Goal: Information Seeking & Learning: Learn about a topic

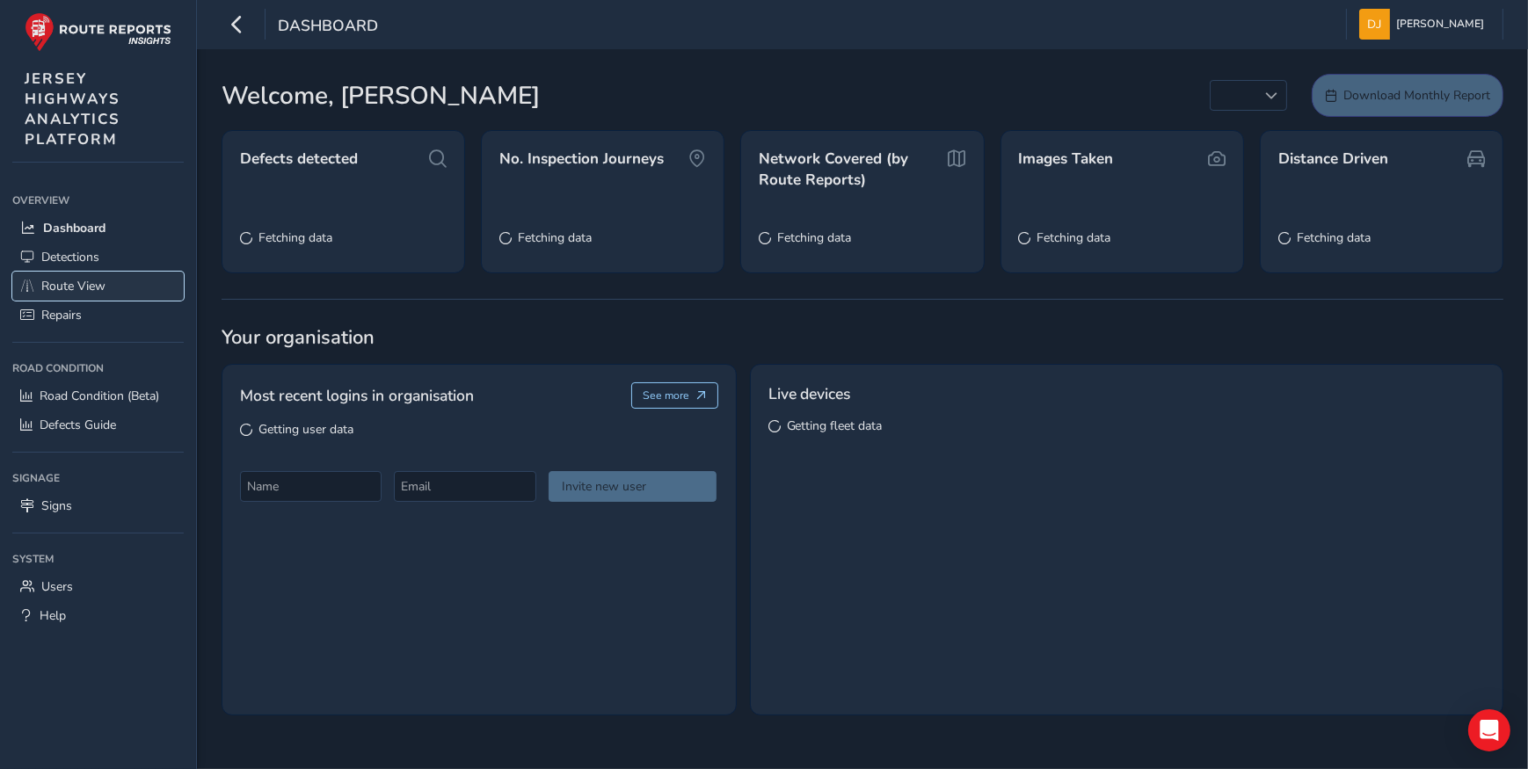
drag, startPoint x: 0, startPoint y: 0, endPoint x: 67, endPoint y: 276, distance: 284.0
click at [67, 276] on link "Route View" at bounding box center [97, 286] width 171 height 29
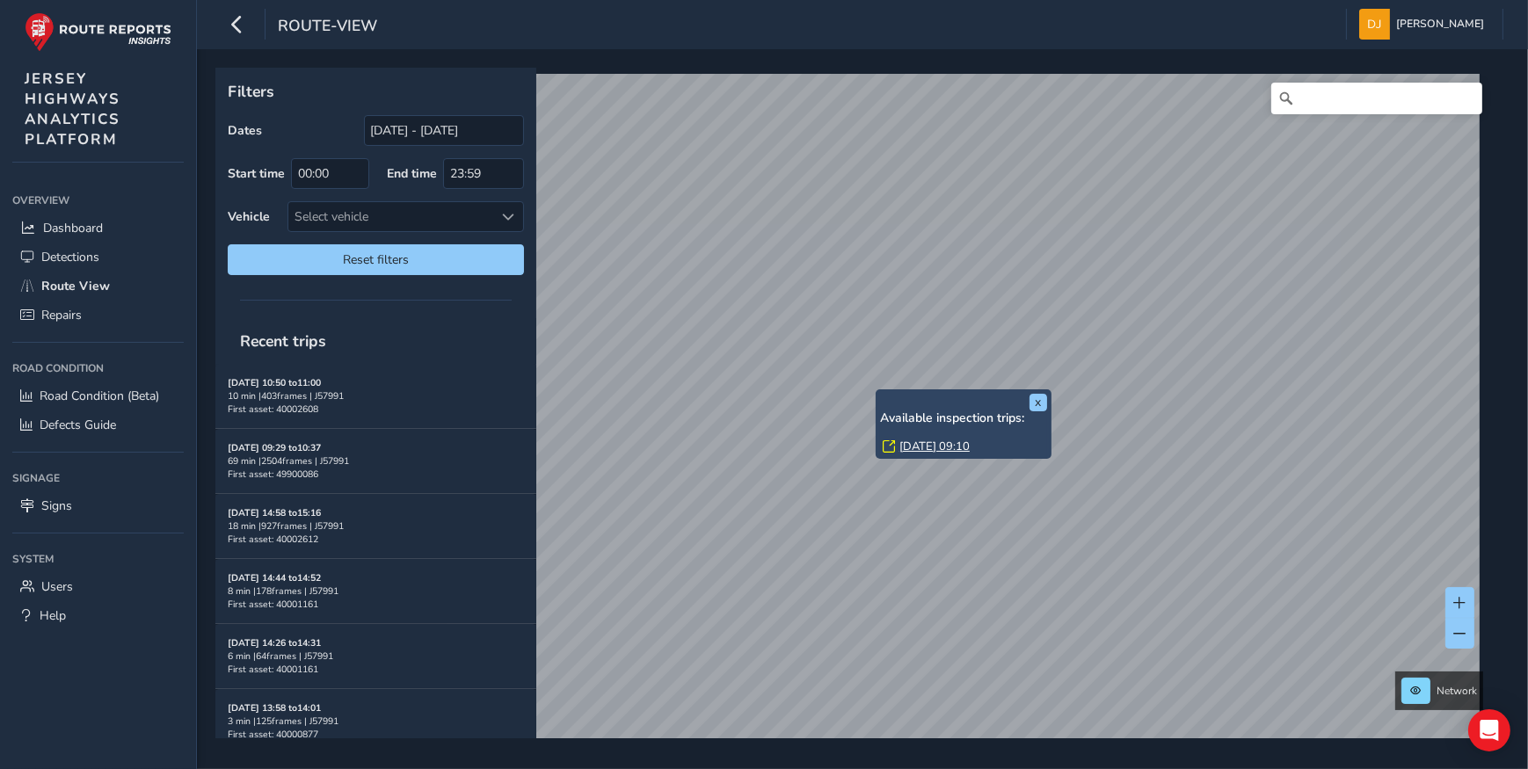
click at [933, 447] on link "[DATE] 09:10" at bounding box center [934, 447] width 70 height 16
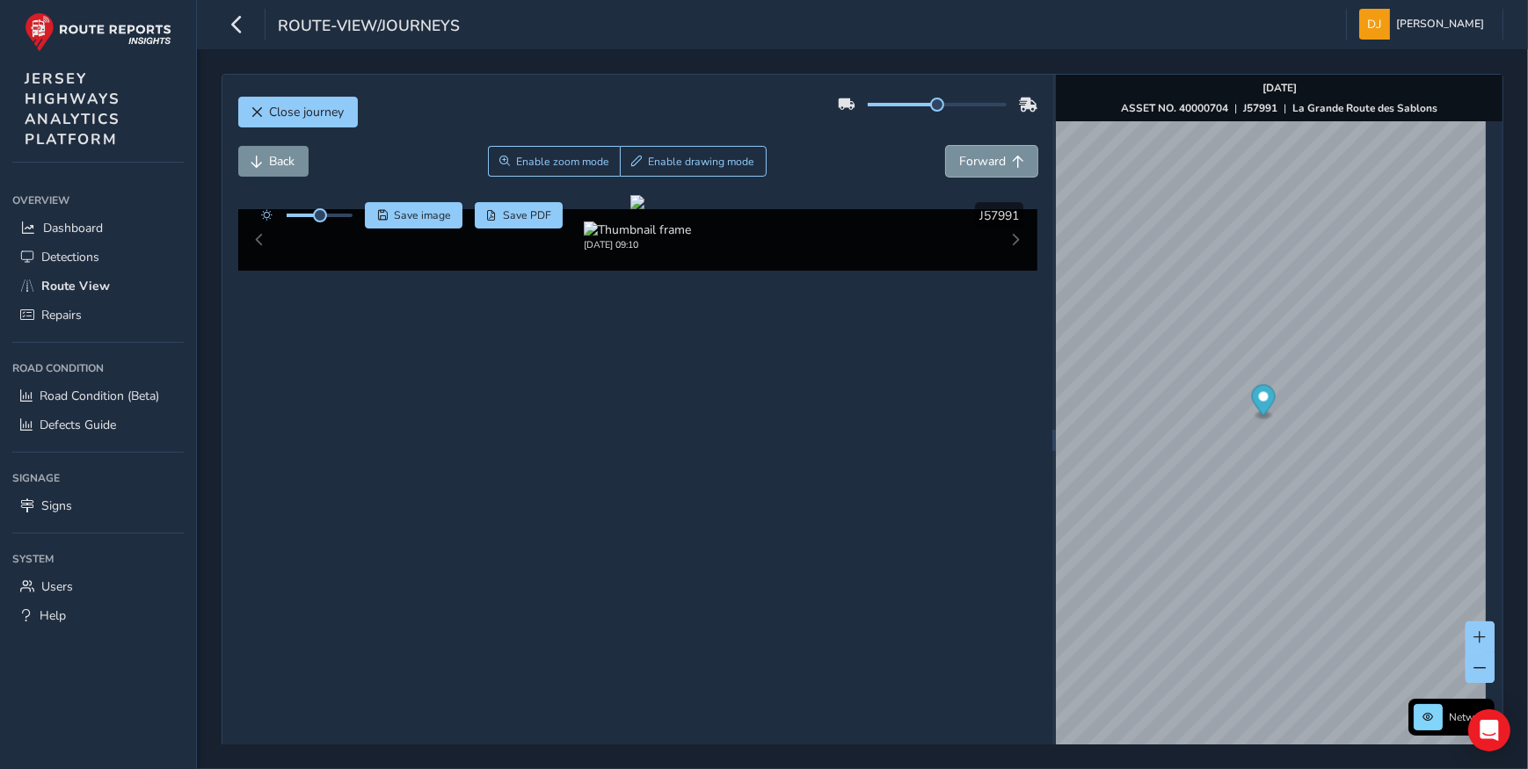
click at [979, 169] on span "Forward" at bounding box center [982, 161] width 47 height 17
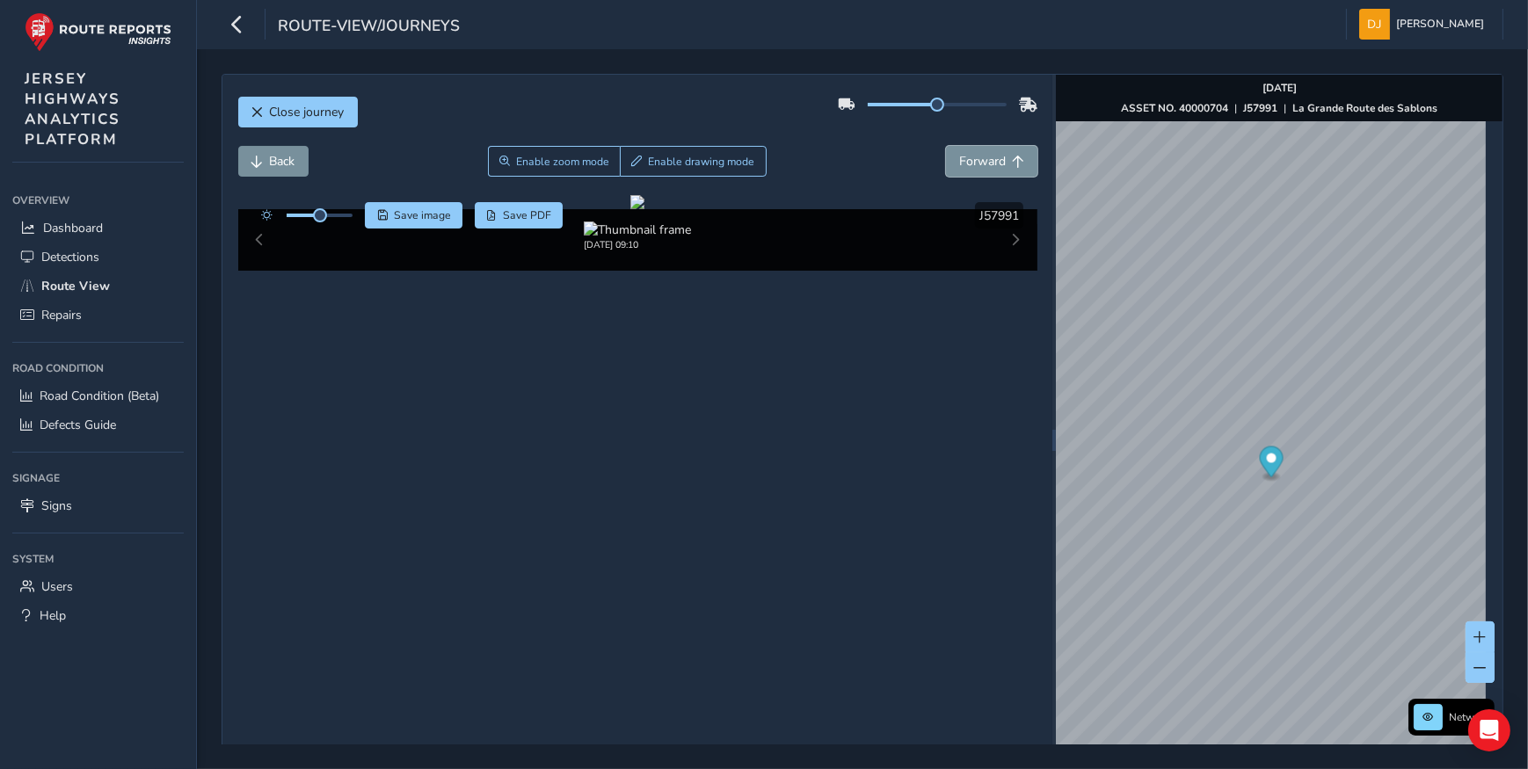
click at [979, 169] on span "Forward" at bounding box center [982, 161] width 47 height 17
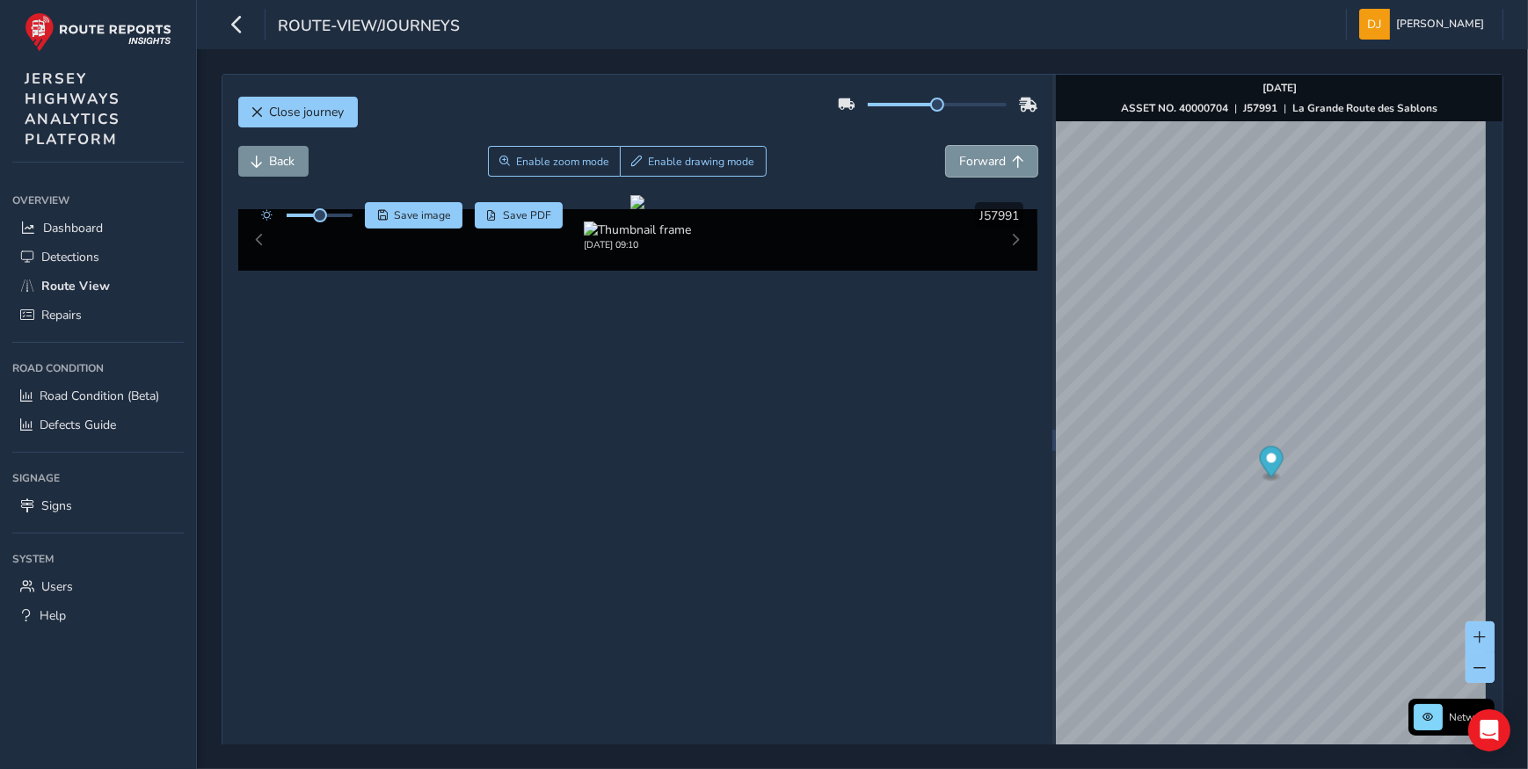
click at [979, 169] on span "Forward" at bounding box center [982, 161] width 47 height 17
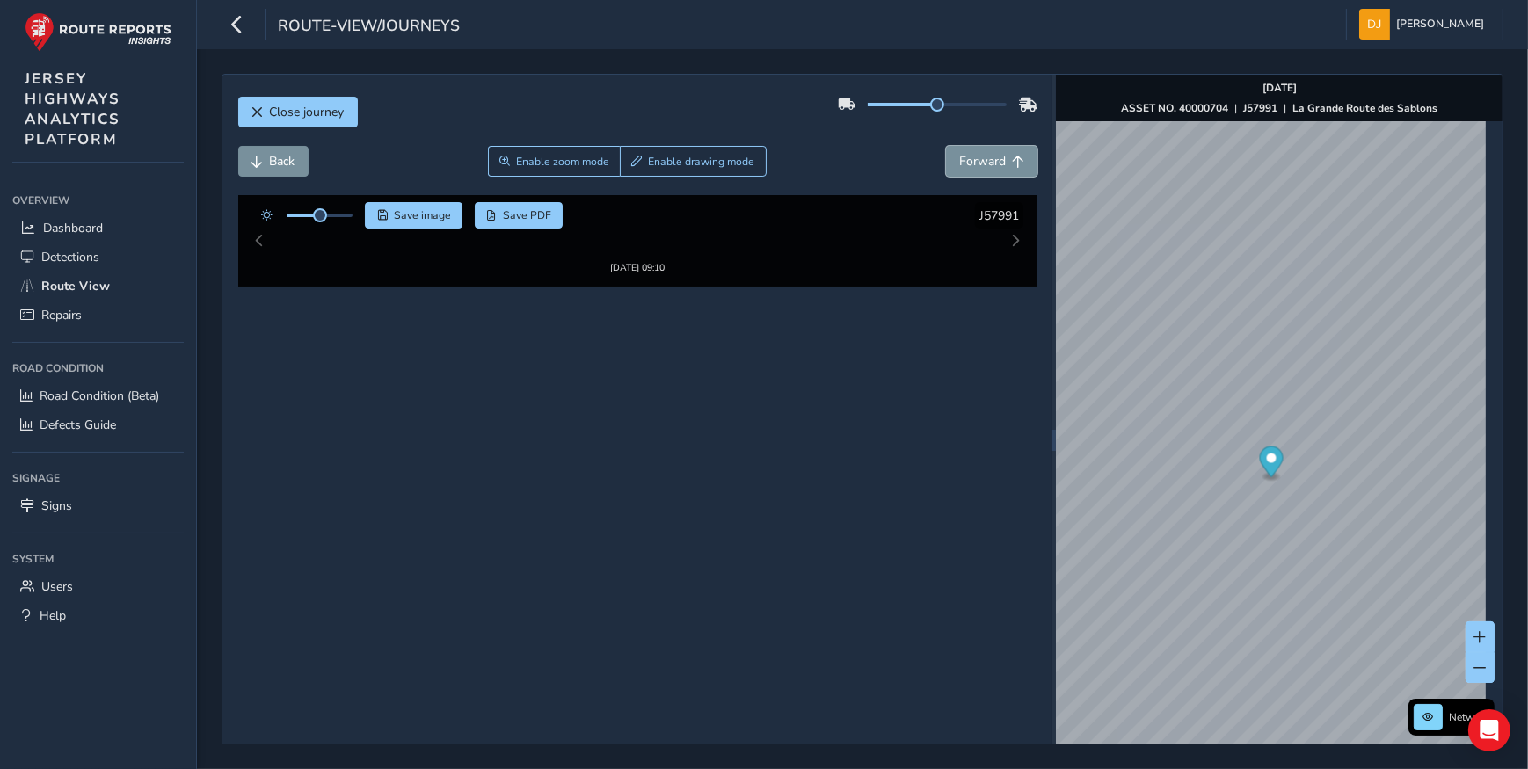
click at [979, 169] on span "Forward" at bounding box center [982, 161] width 47 height 17
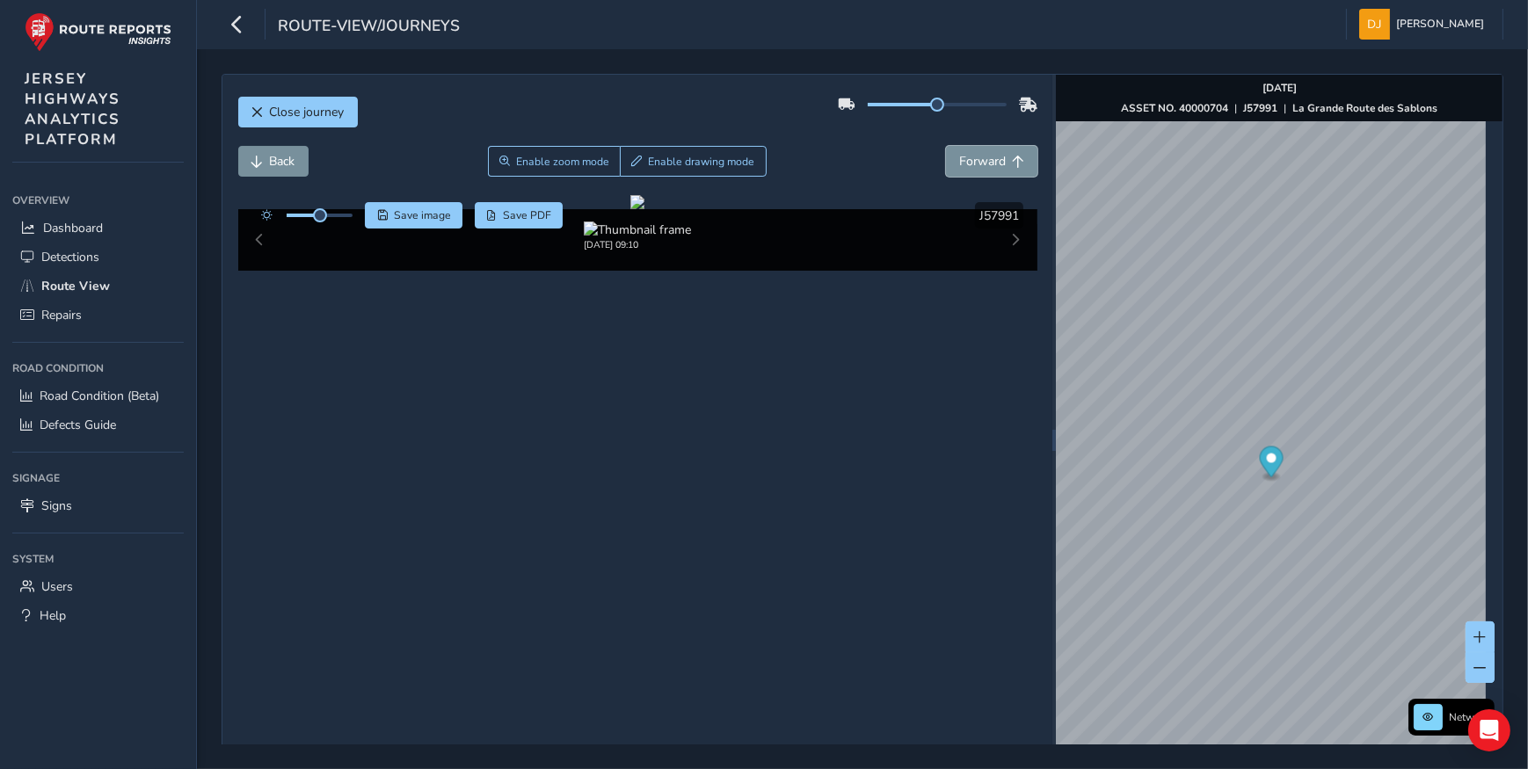
click at [979, 169] on span "Forward" at bounding box center [982, 161] width 47 height 17
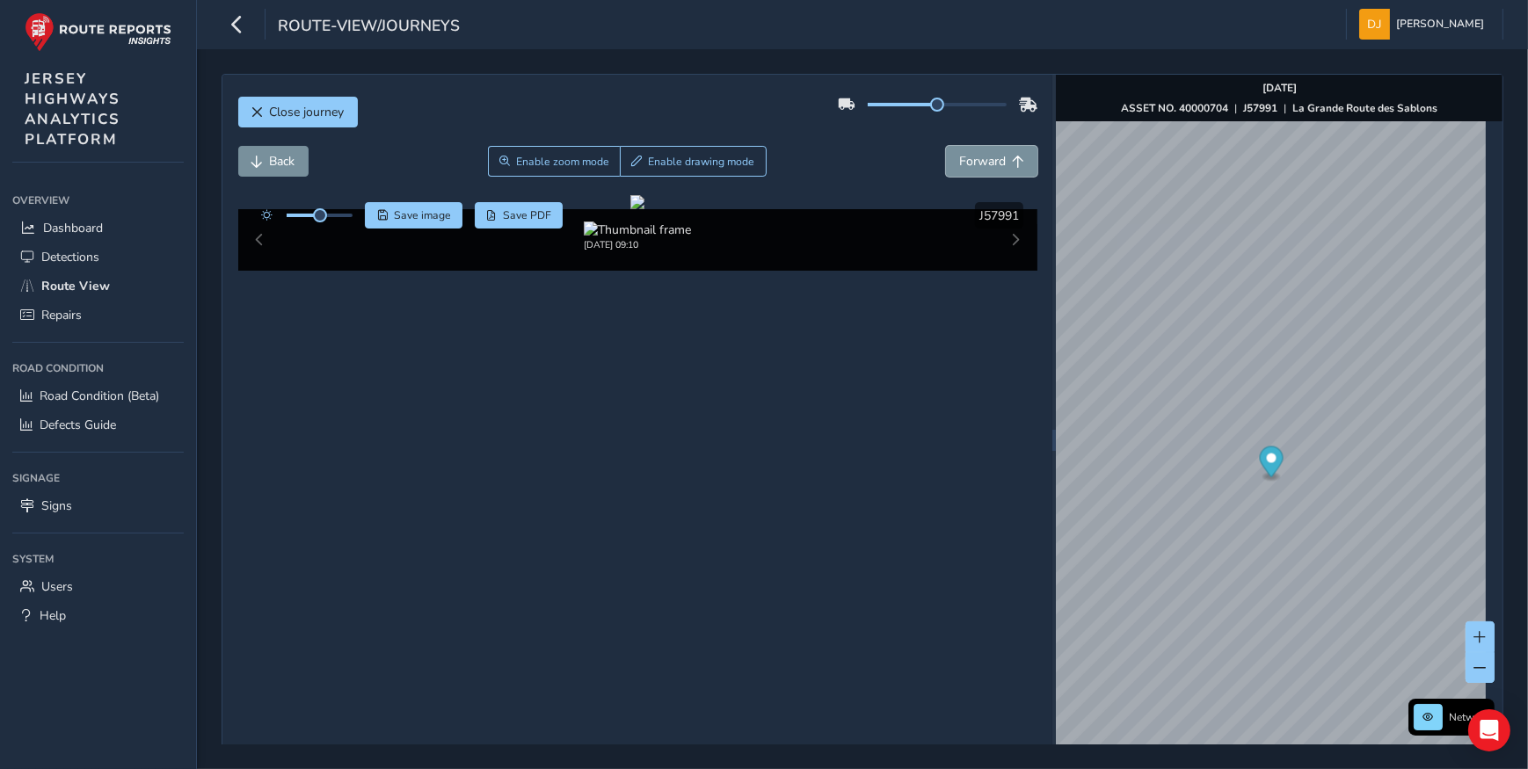
click at [979, 169] on span "Forward" at bounding box center [982, 161] width 47 height 17
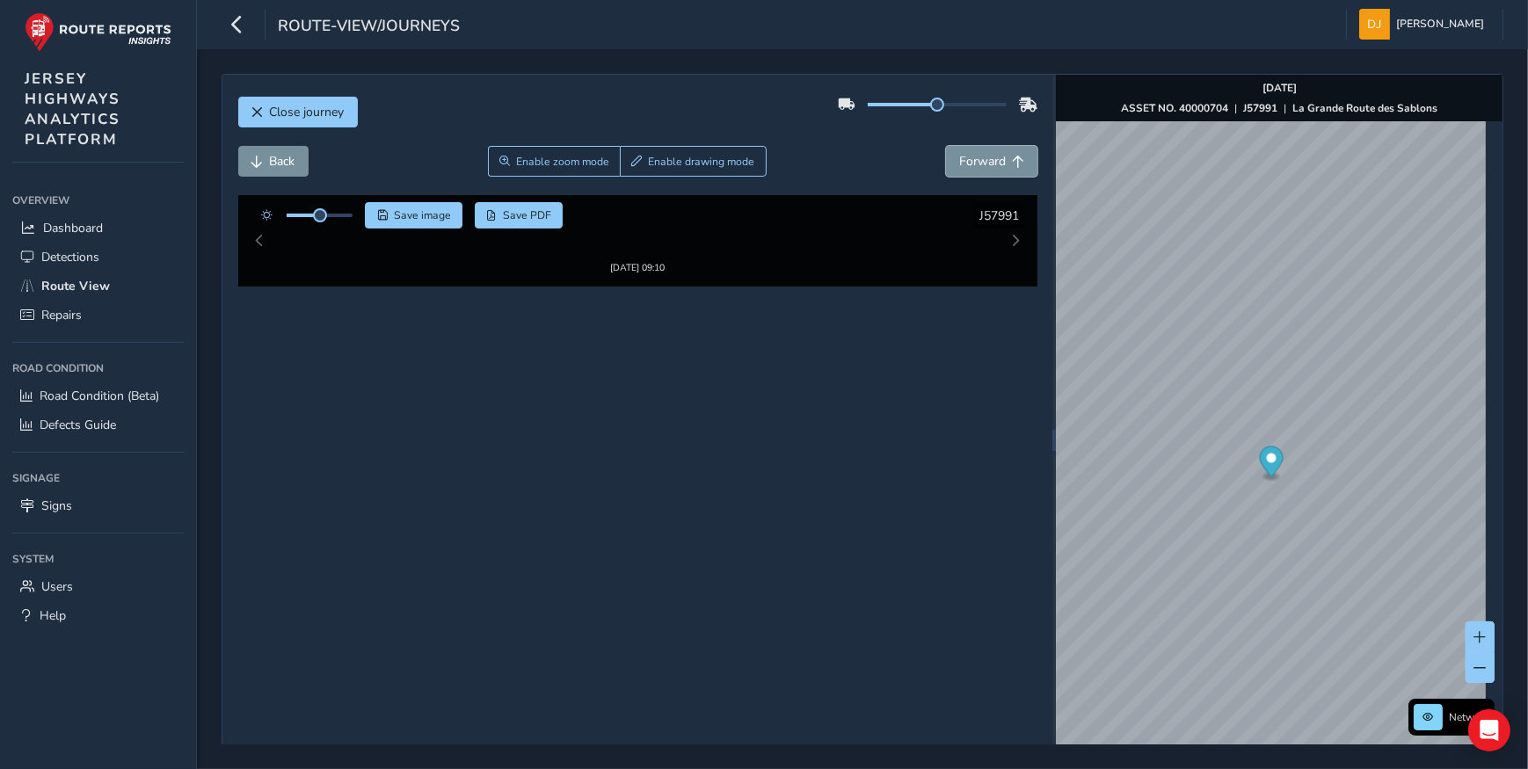
click at [979, 169] on span "Forward" at bounding box center [982, 161] width 47 height 17
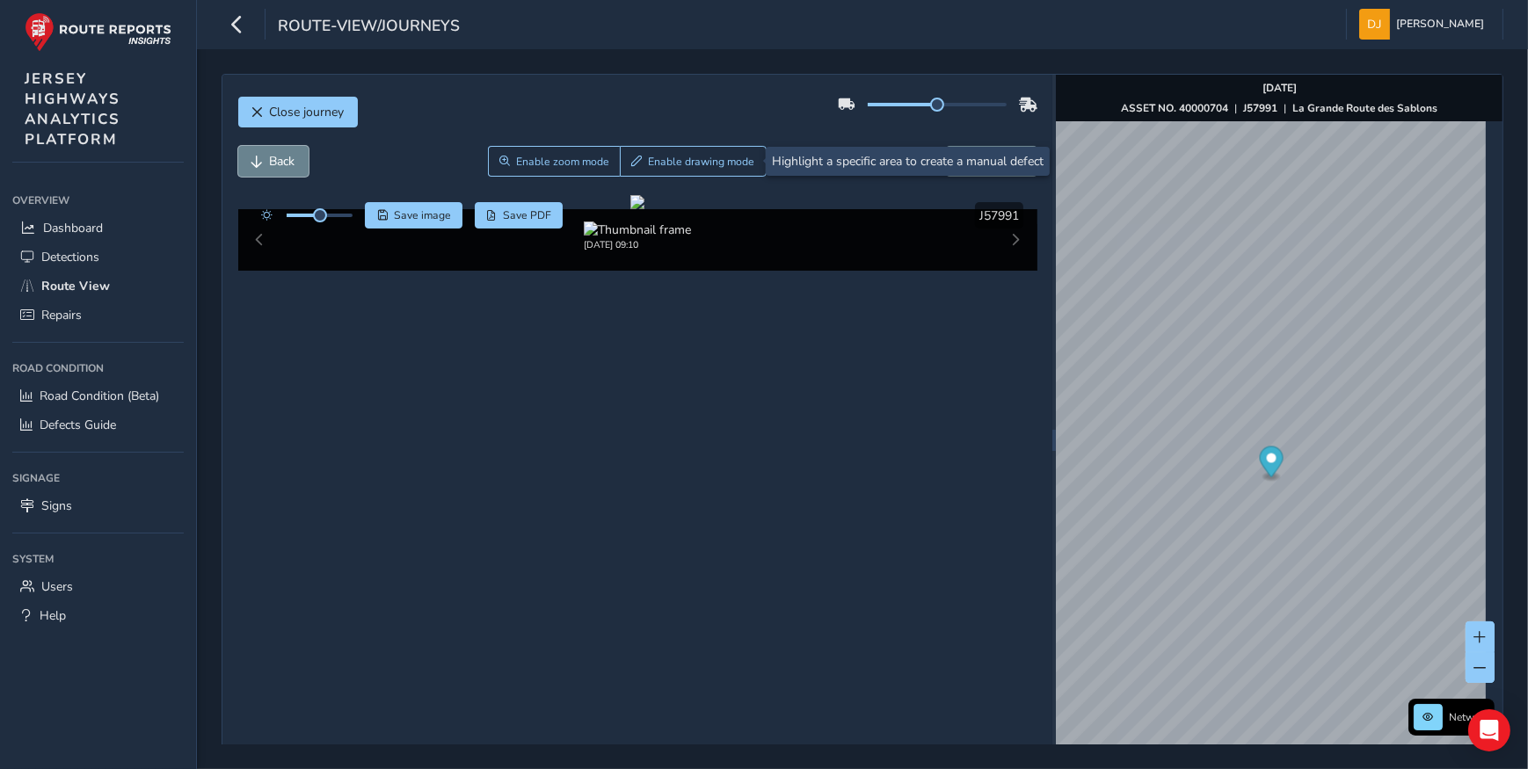
click at [277, 156] on span "Back" at bounding box center [282, 161] width 25 height 17
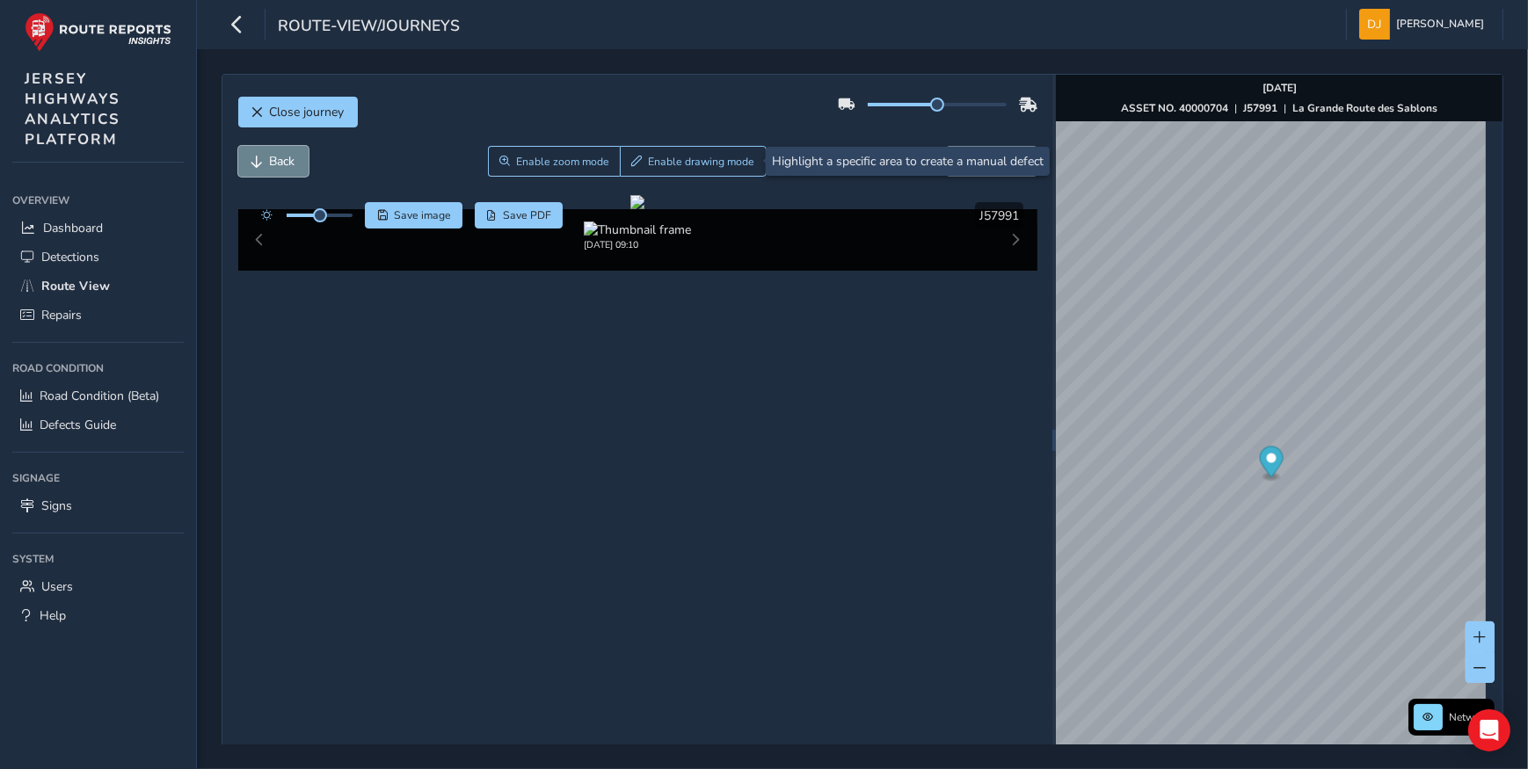
click at [277, 156] on span "Back" at bounding box center [282, 161] width 25 height 17
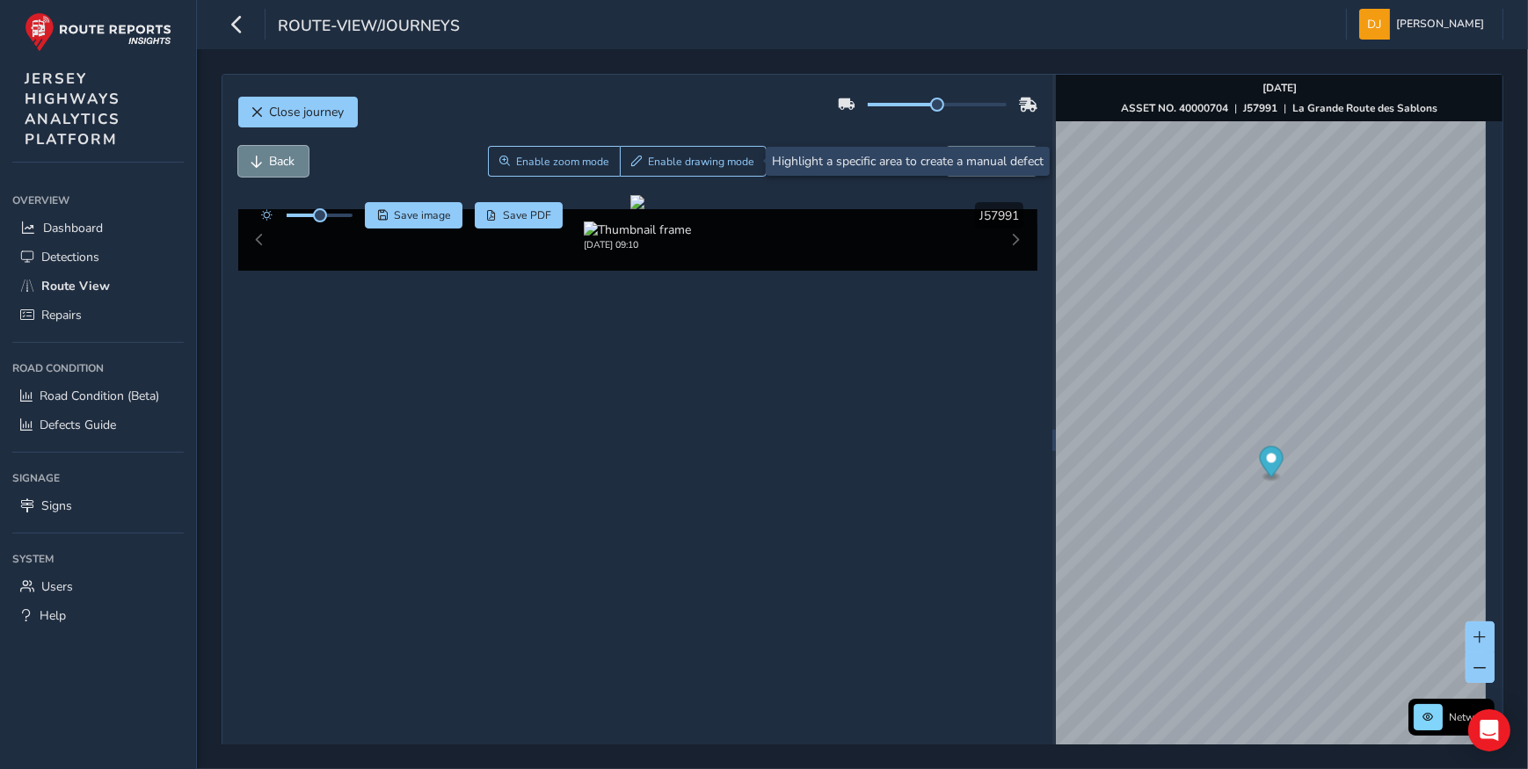
click at [277, 156] on span "Back" at bounding box center [282, 161] width 25 height 17
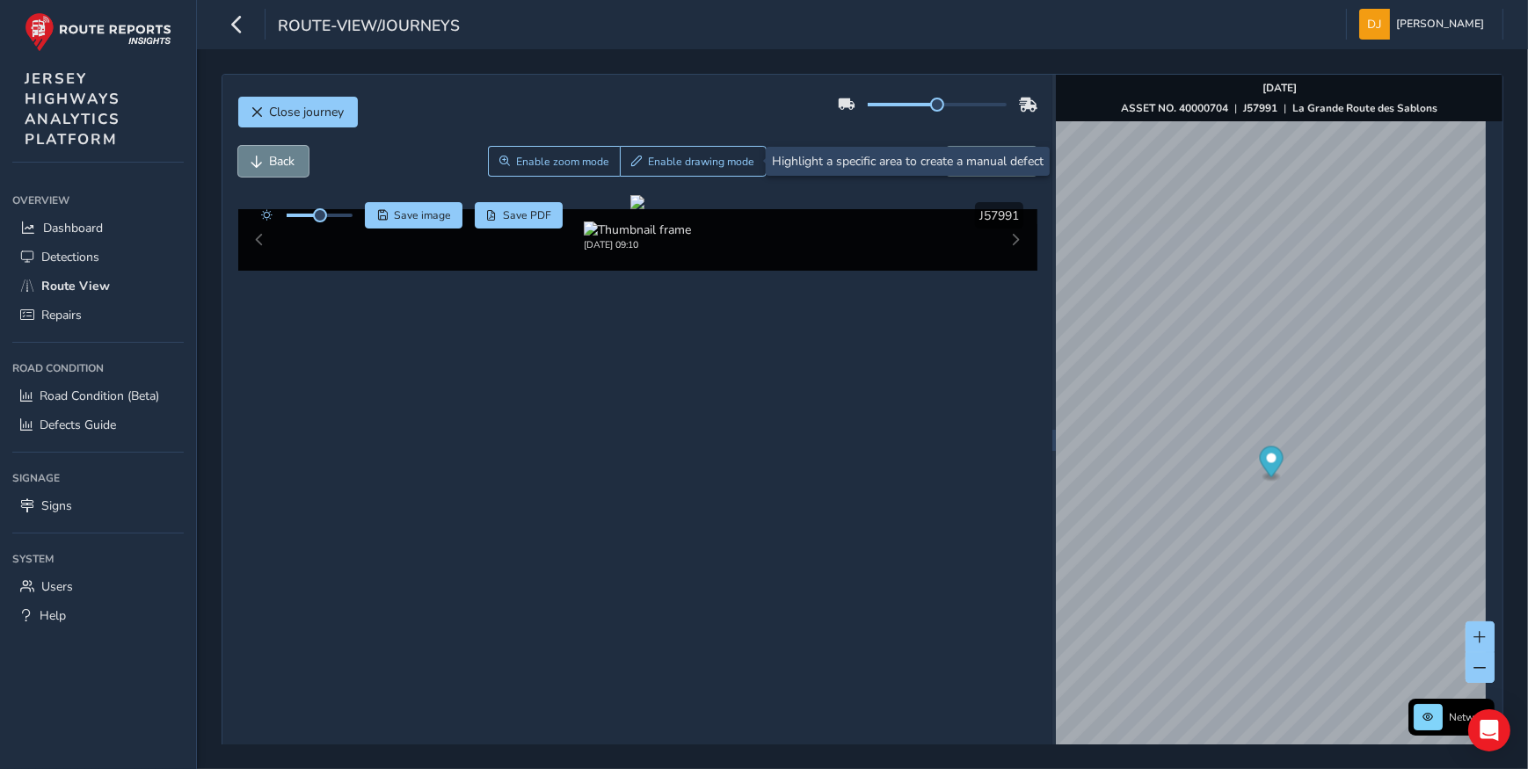
click at [277, 156] on span "Back" at bounding box center [282, 161] width 25 height 17
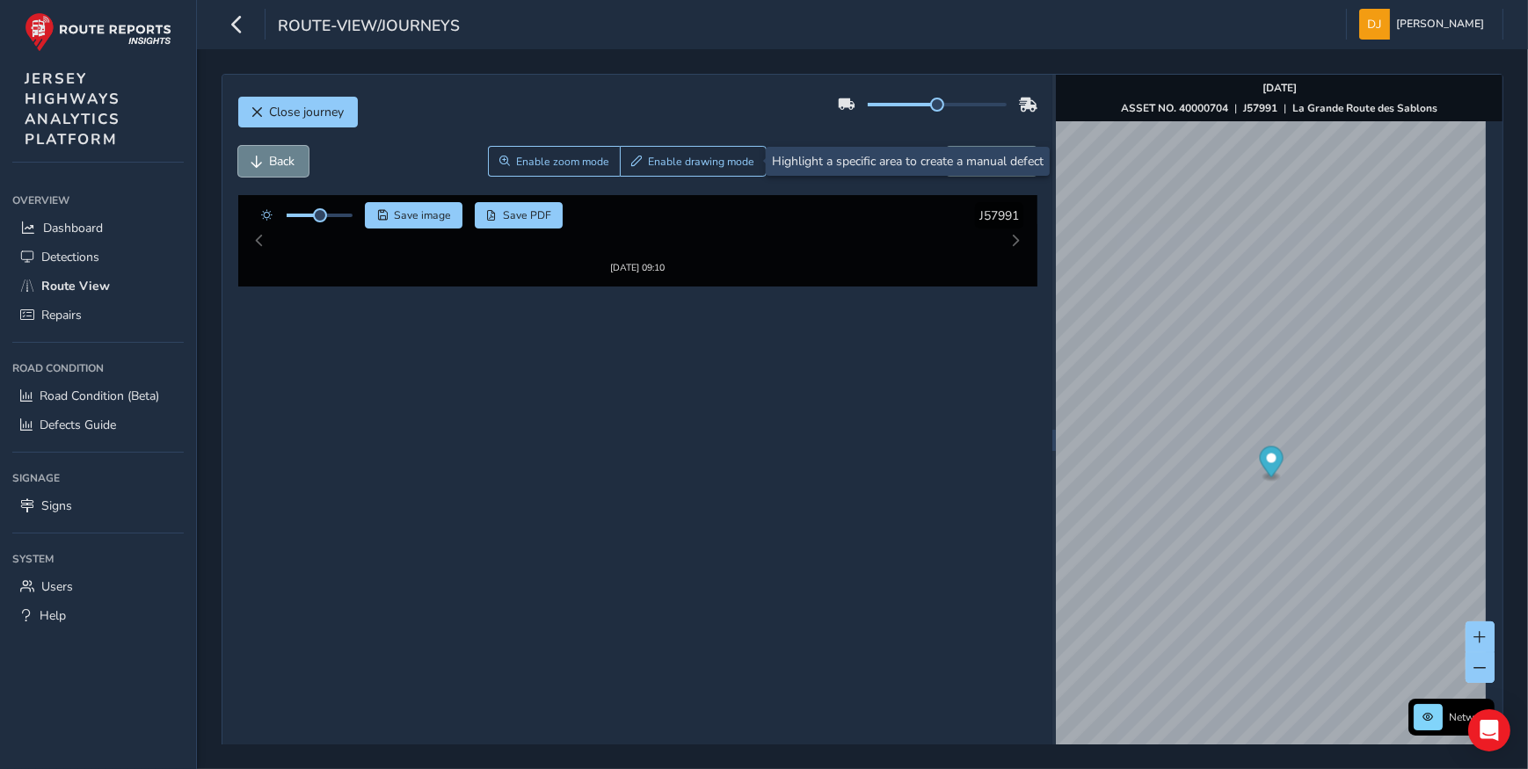
click at [277, 156] on span "Back" at bounding box center [282, 161] width 25 height 17
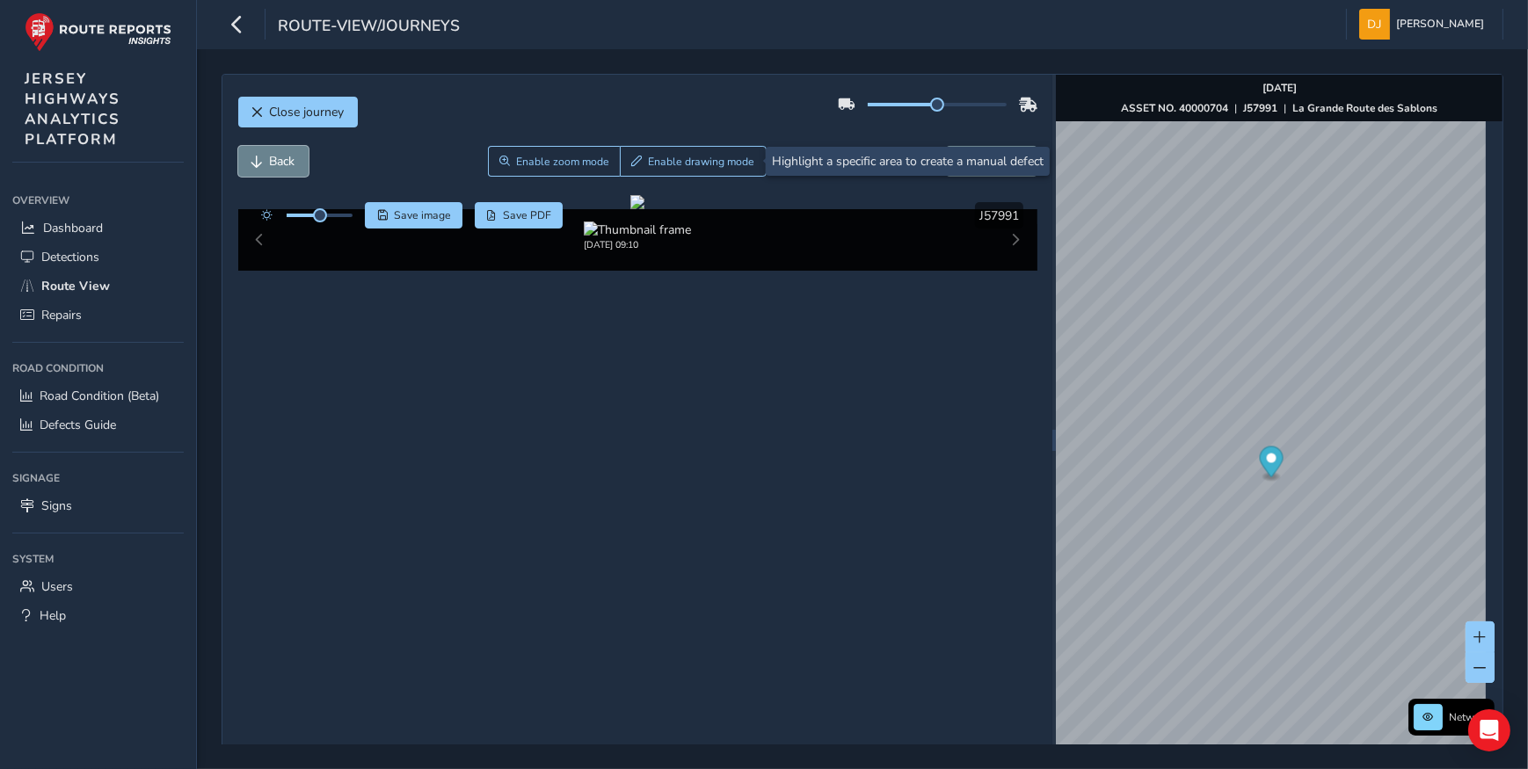
click at [277, 156] on span "Back" at bounding box center [282, 161] width 25 height 17
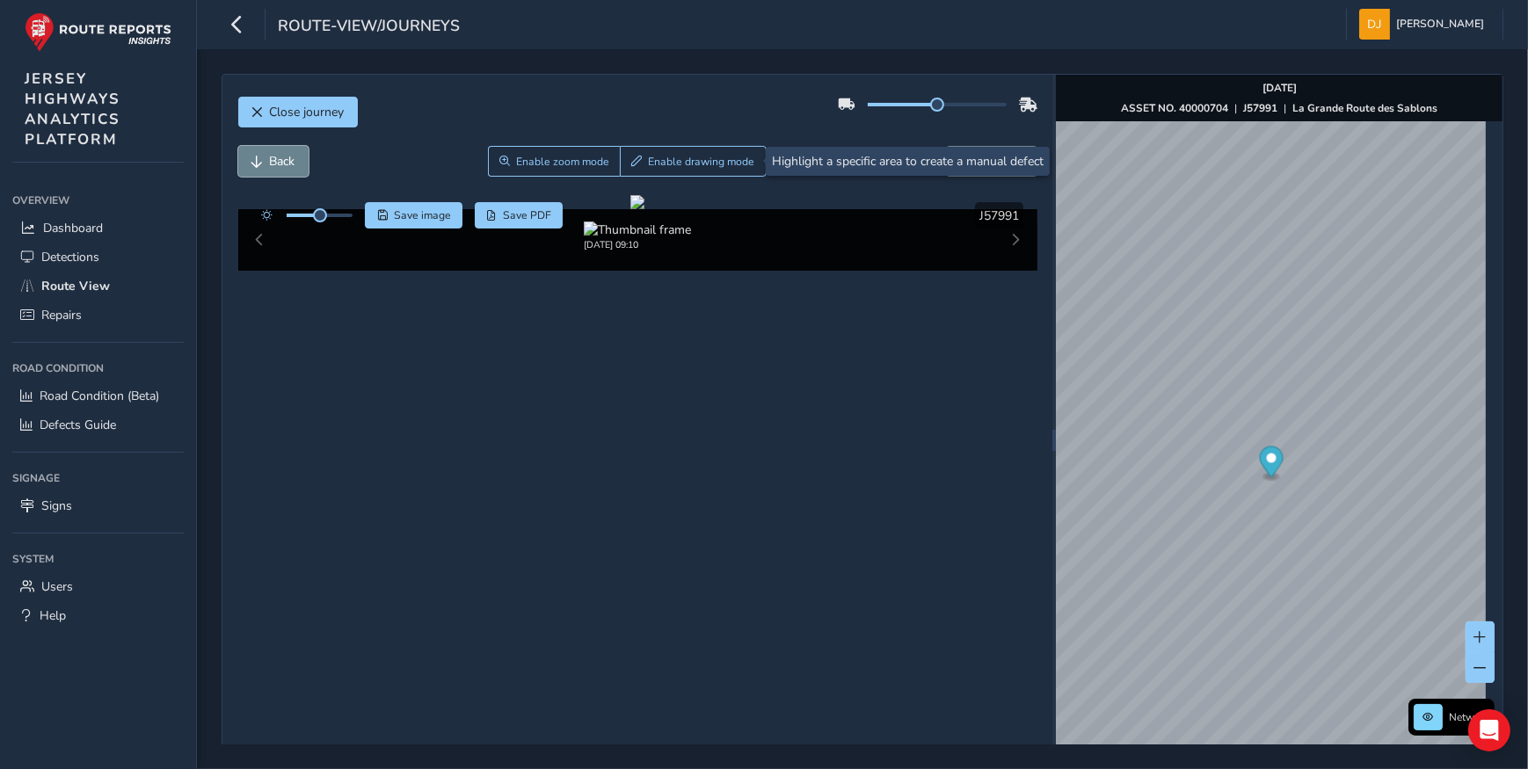
click at [277, 156] on span "Back" at bounding box center [282, 161] width 25 height 17
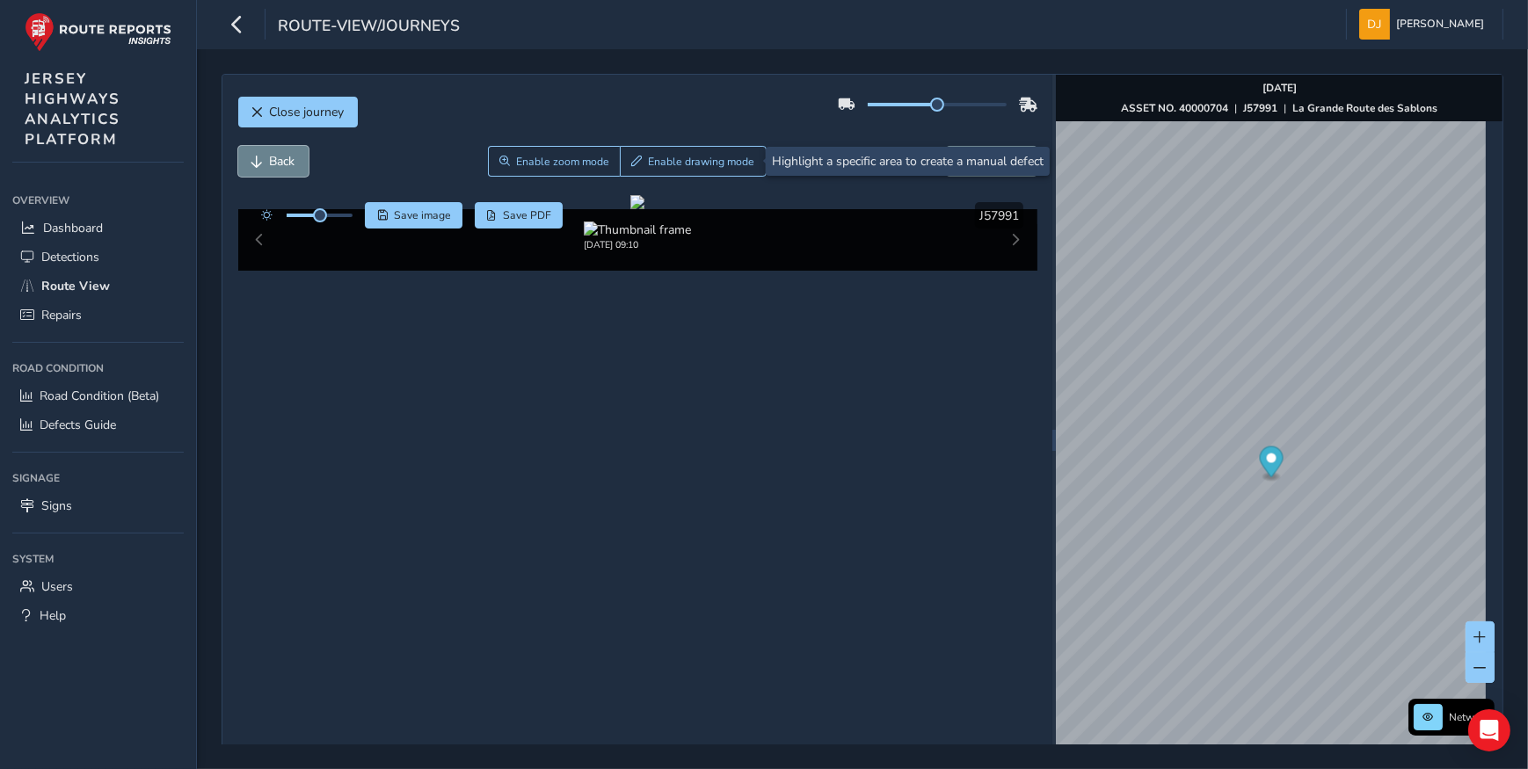
click at [277, 156] on span "Back" at bounding box center [282, 161] width 25 height 17
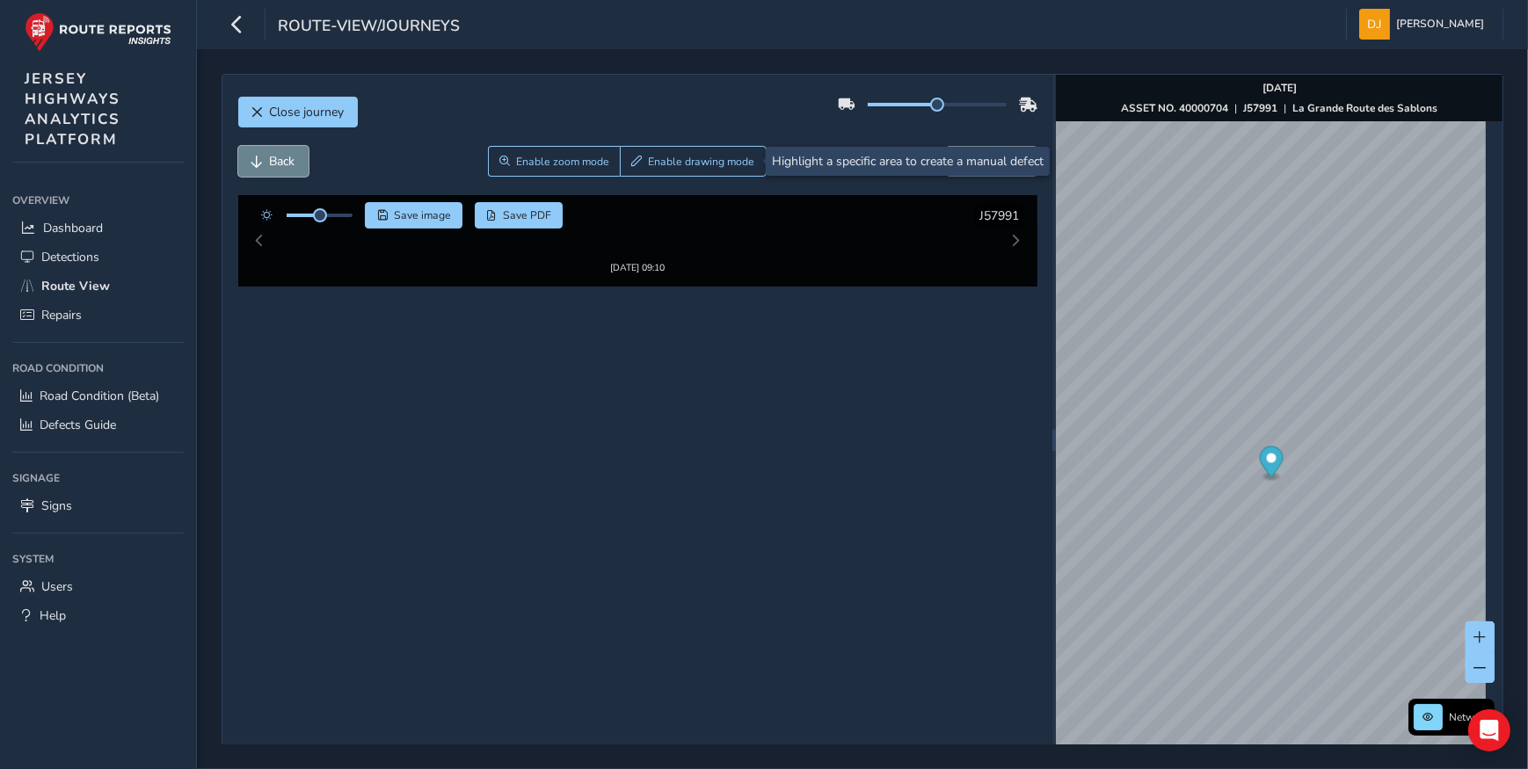
click at [277, 156] on span "Back" at bounding box center [282, 161] width 25 height 17
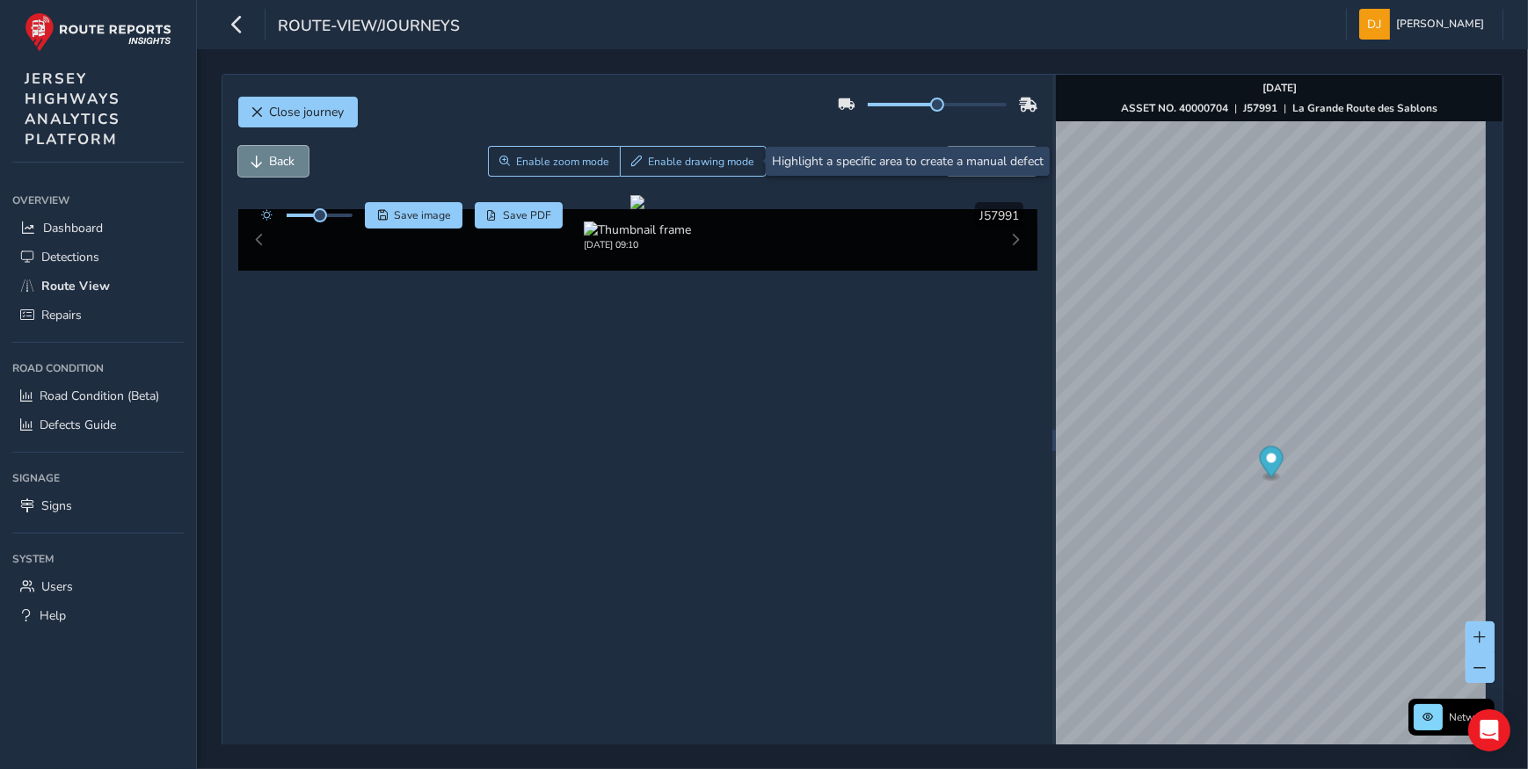
click at [276, 156] on span "Back" at bounding box center [282, 161] width 25 height 17
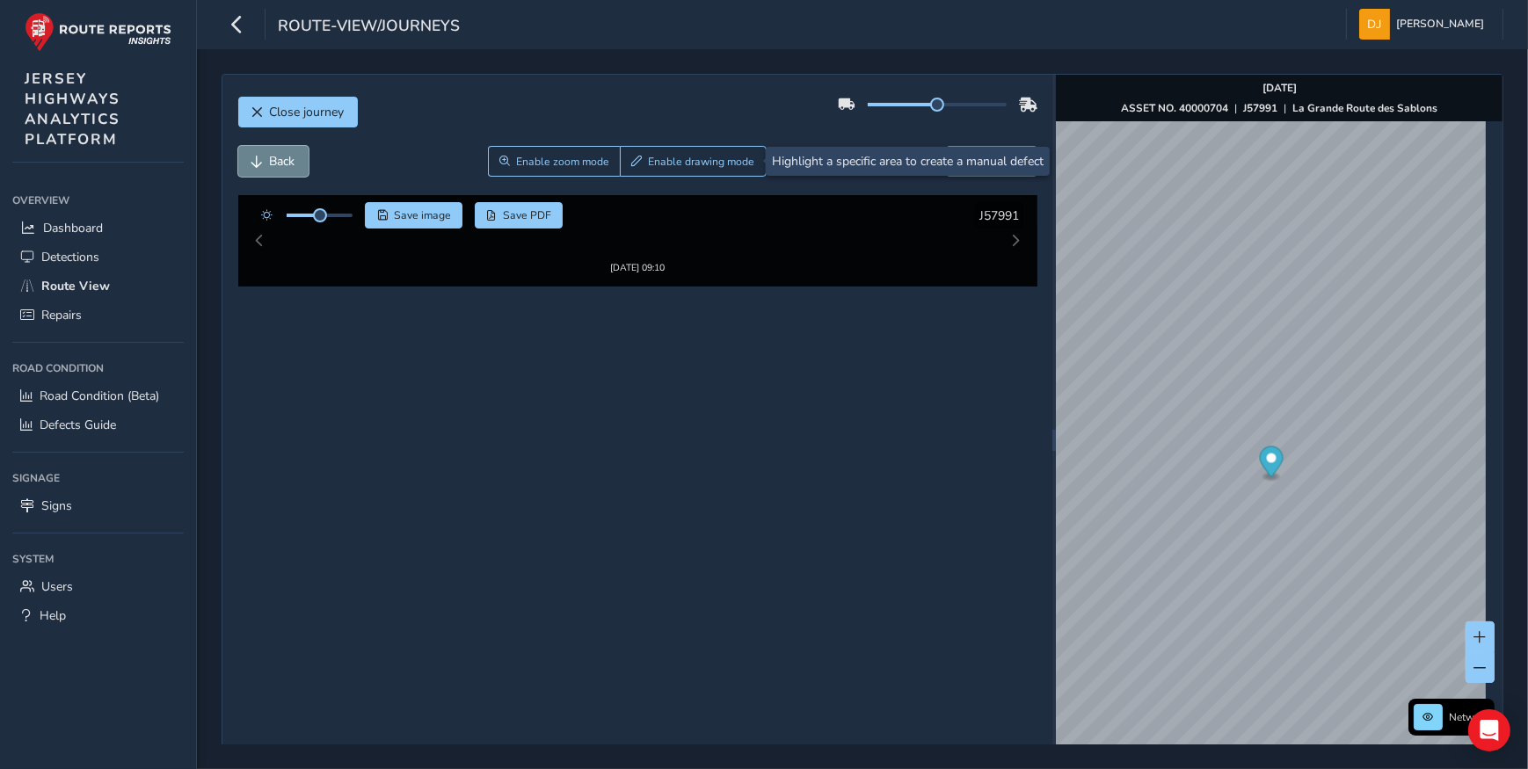
click at [276, 156] on span "Back" at bounding box center [282, 161] width 25 height 17
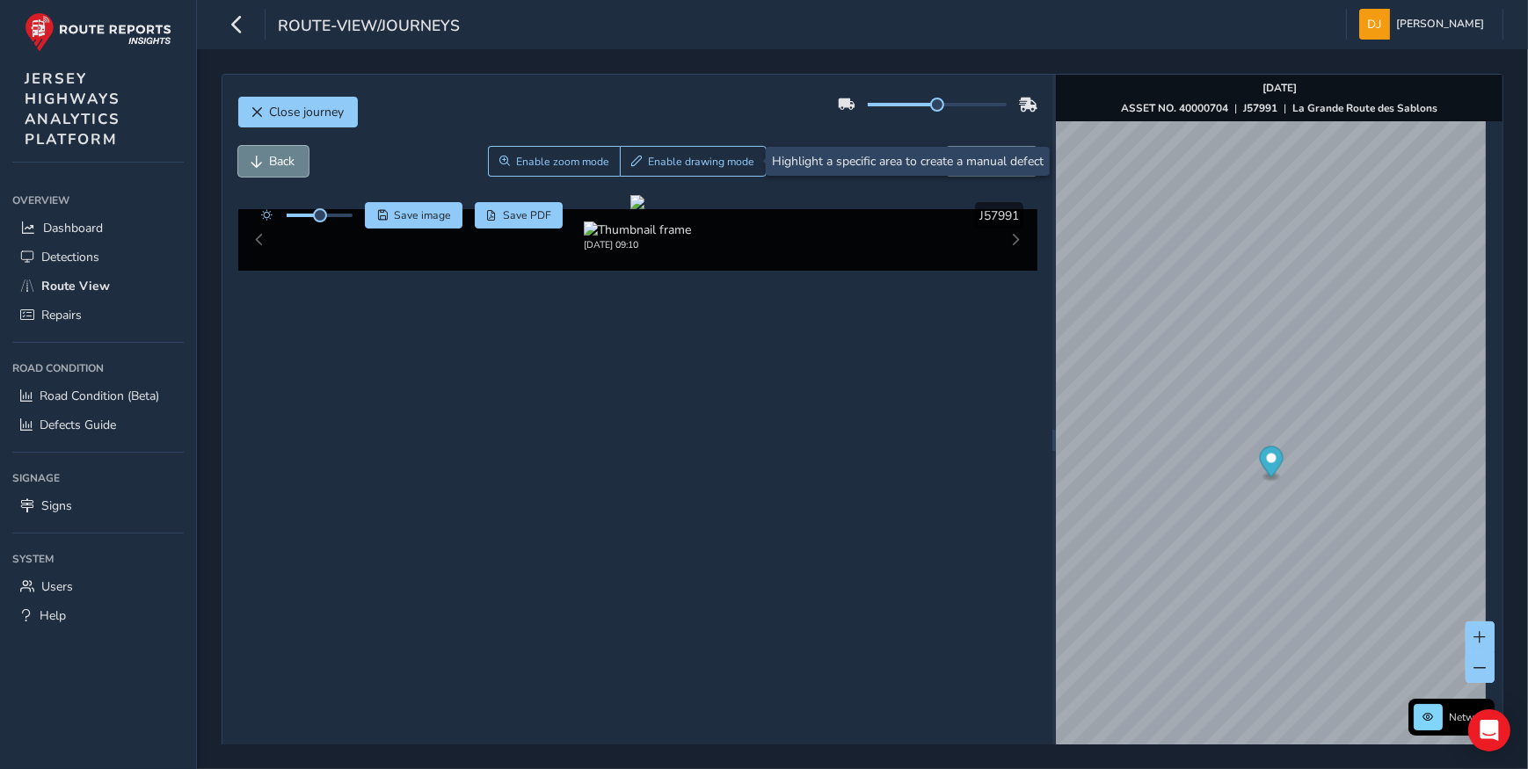
click at [276, 156] on span "Back" at bounding box center [282, 161] width 25 height 17
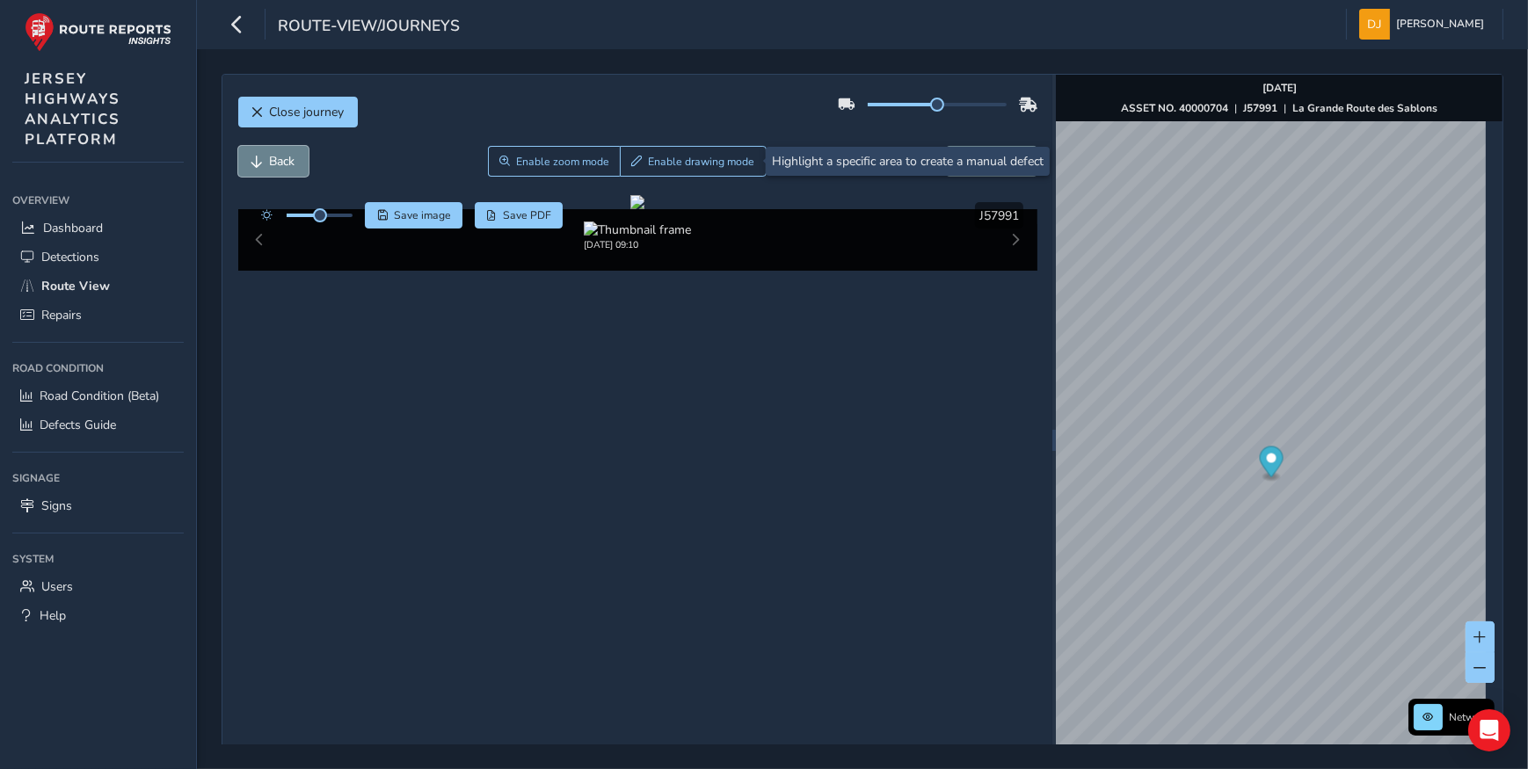
click at [276, 156] on span "Back" at bounding box center [282, 161] width 25 height 17
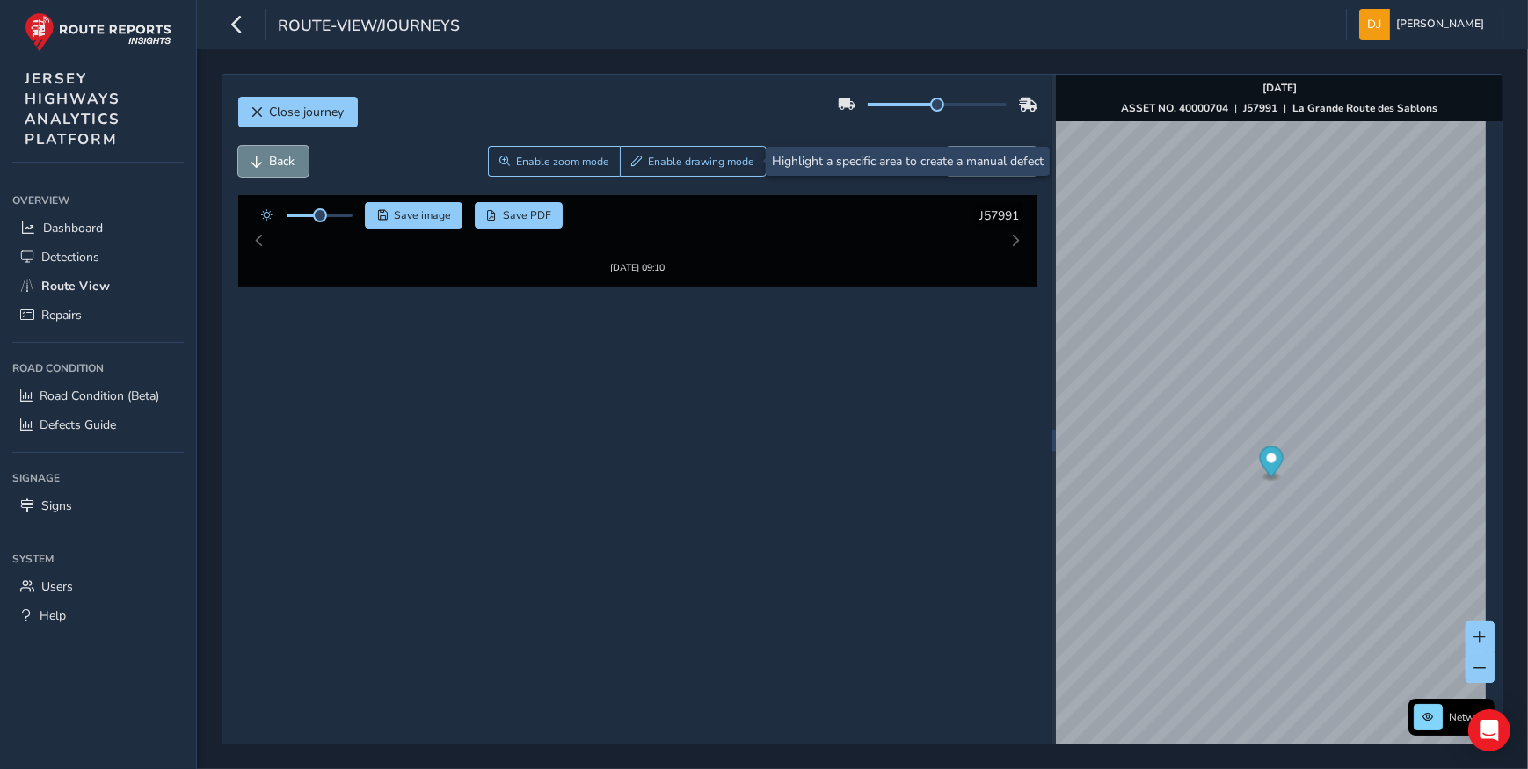
click at [276, 156] on span "Back" at bounding box center [282, 161] width 25 height 17
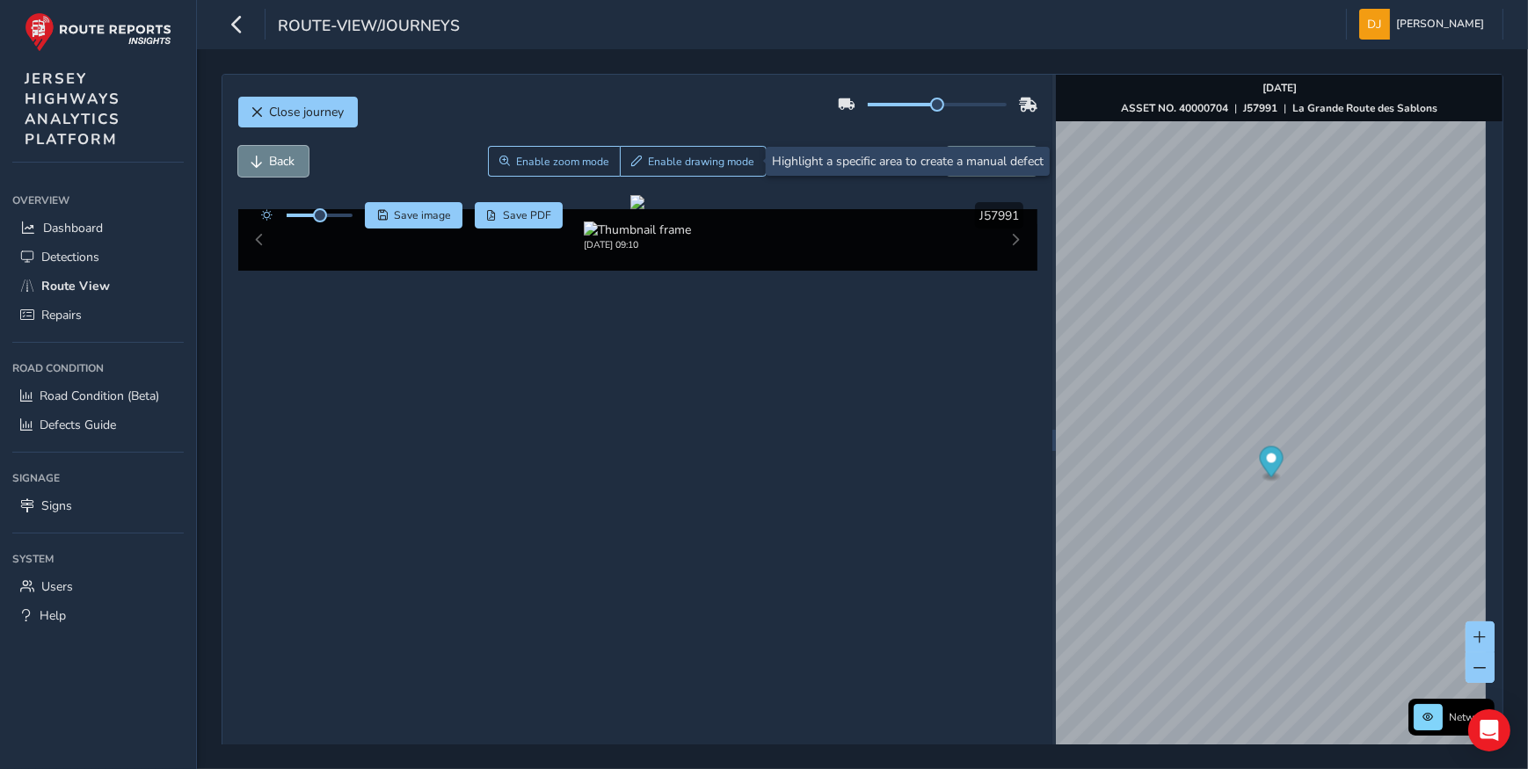
click at [276, 156] on span "Back" at bounding box center [282, 161] width 25 height 17
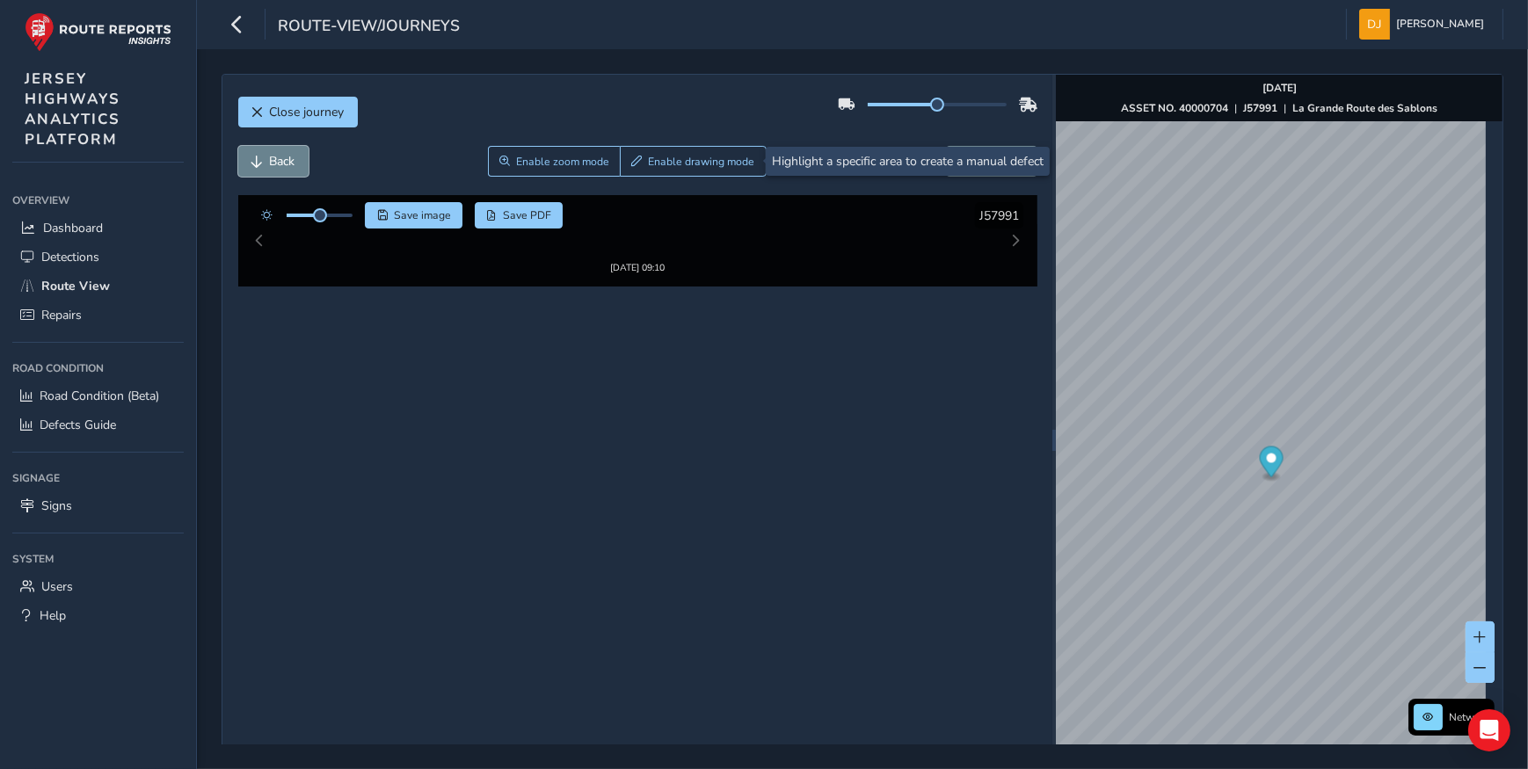
click at [276, 156] on span "Back" at bounding box center [282, 161] width 25 height 17
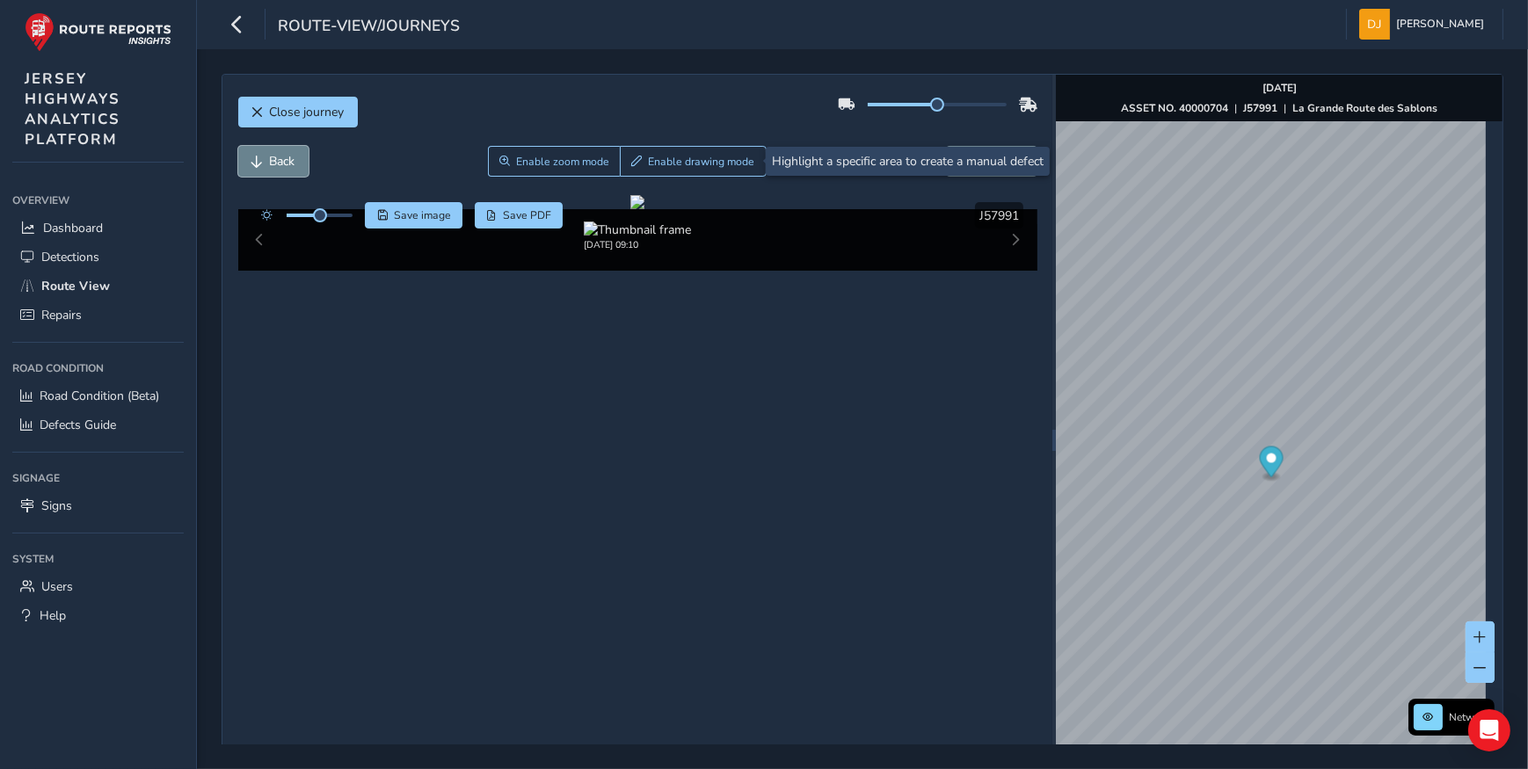
click at [276, 156] on span "Back" at bounding box center [282, 161] width 25 height 17
click at [1001, 160] on button "Forward" at bounding box center [991, 161] width 91 height 31
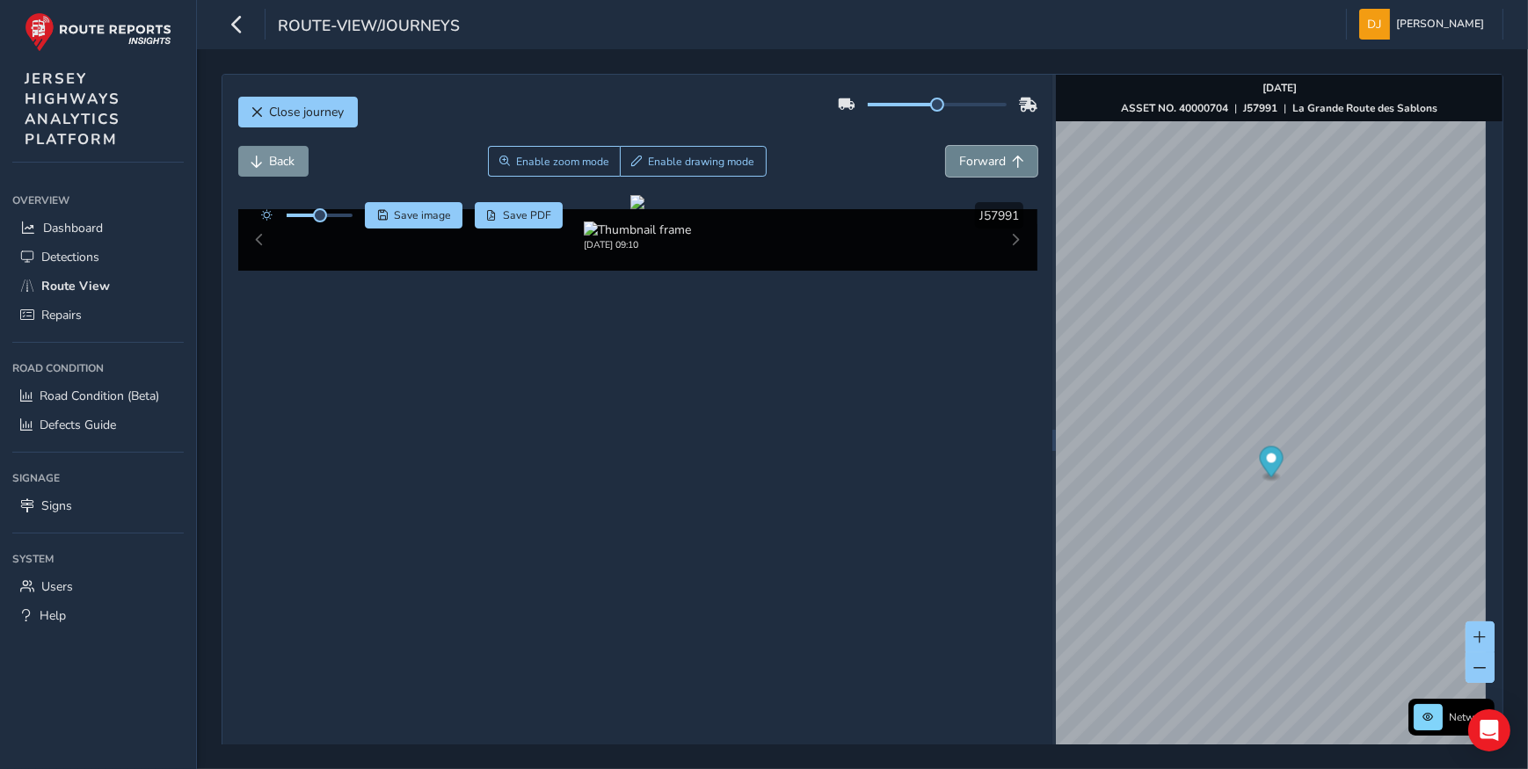
click at [1001, 160] on button "Forward" at bounding box center [991, 161] width 91 height 31
click at [984, 171] on button "Forward" at bounding box center [991, 161] width 91 height 31
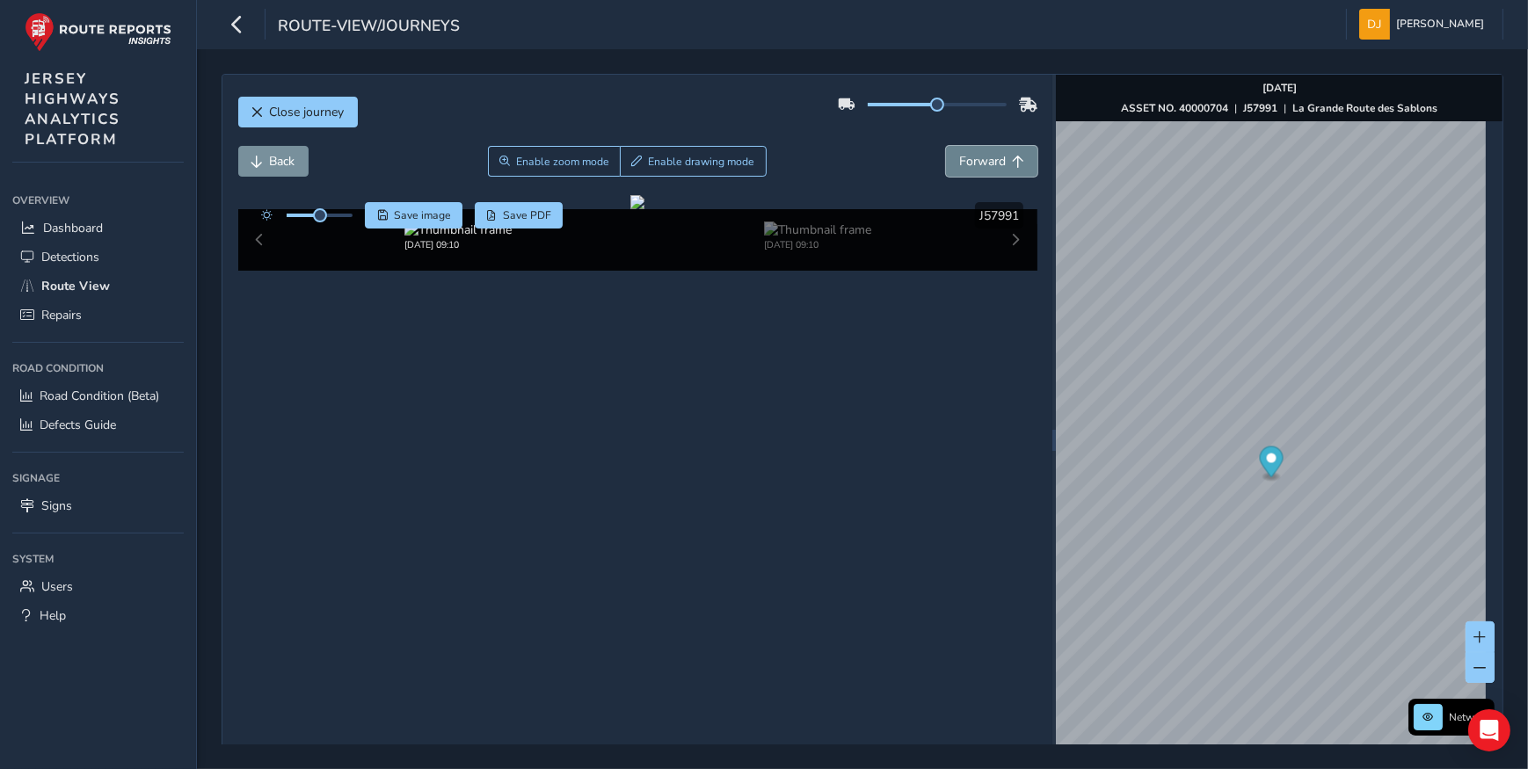
click at [984, 171] on button "Forward" at bounding box center [991, 161] width 91 height 31
click at [264, 160] on button "Back" at bounding box center [273, 161] width 70 height 31
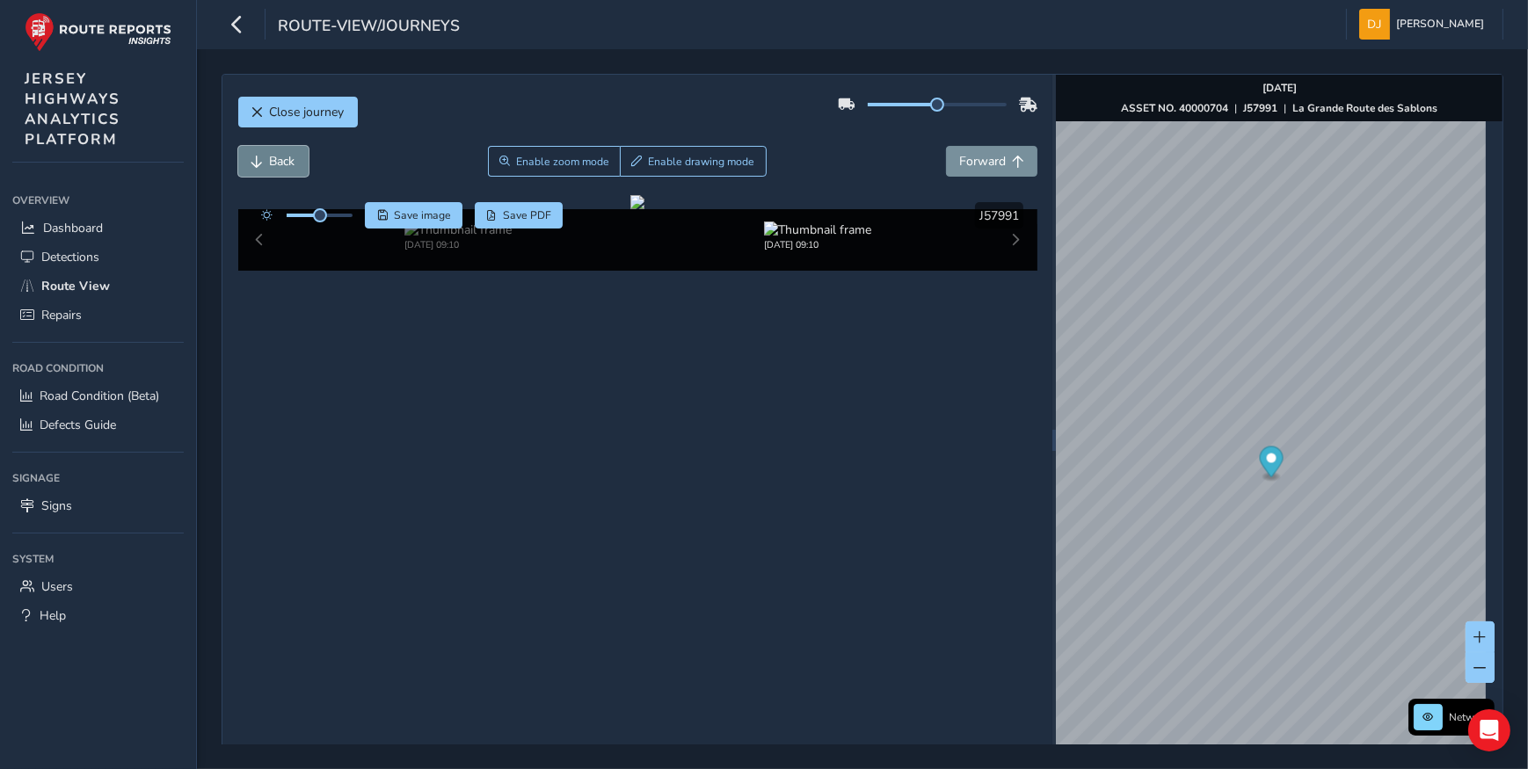
click at [264, 160] on button "Back" at bounding box center [273, 161] width 70 height 31
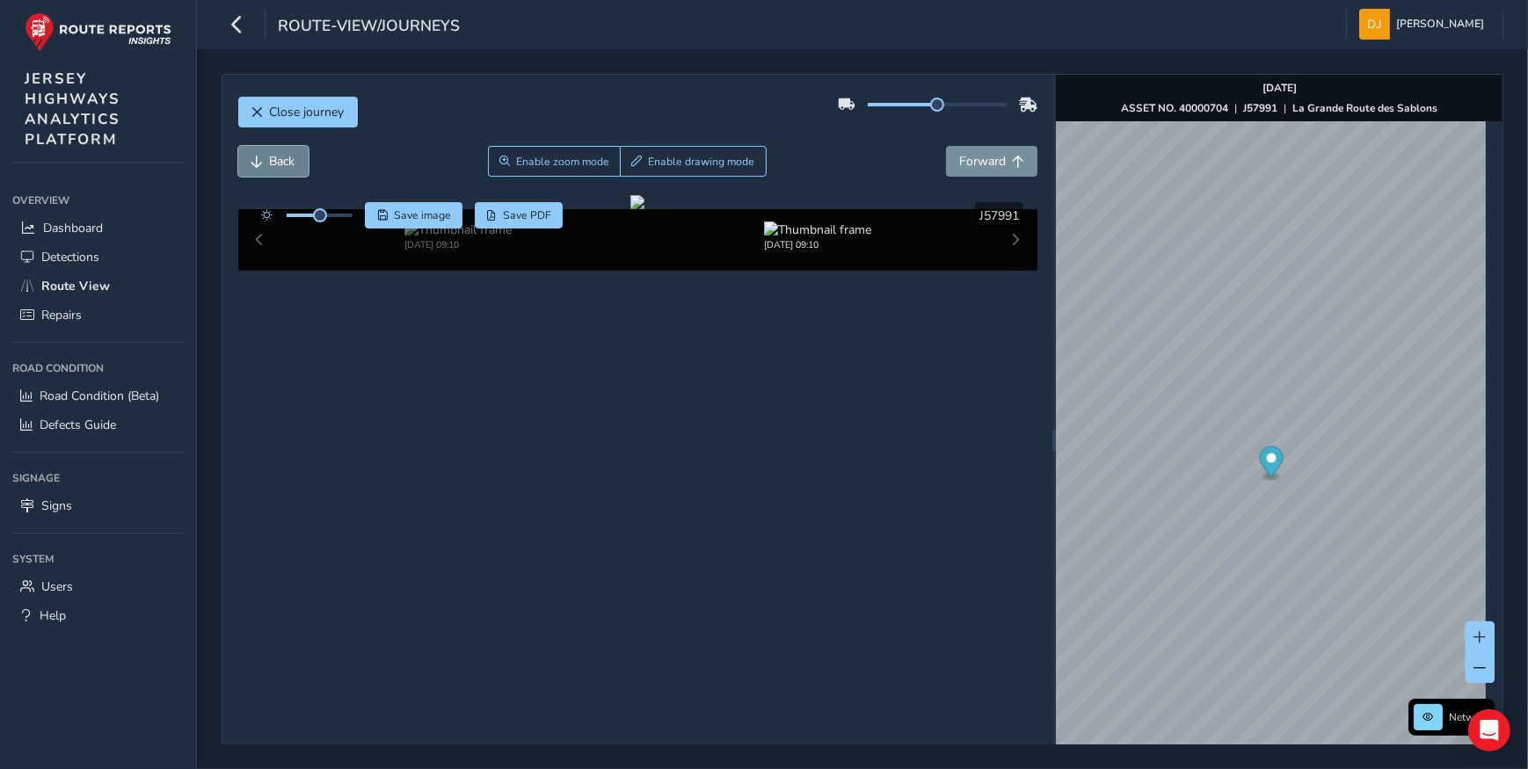
click at [264, 160] on button "Back" at bounding box center [273, 161] width 70 height 31
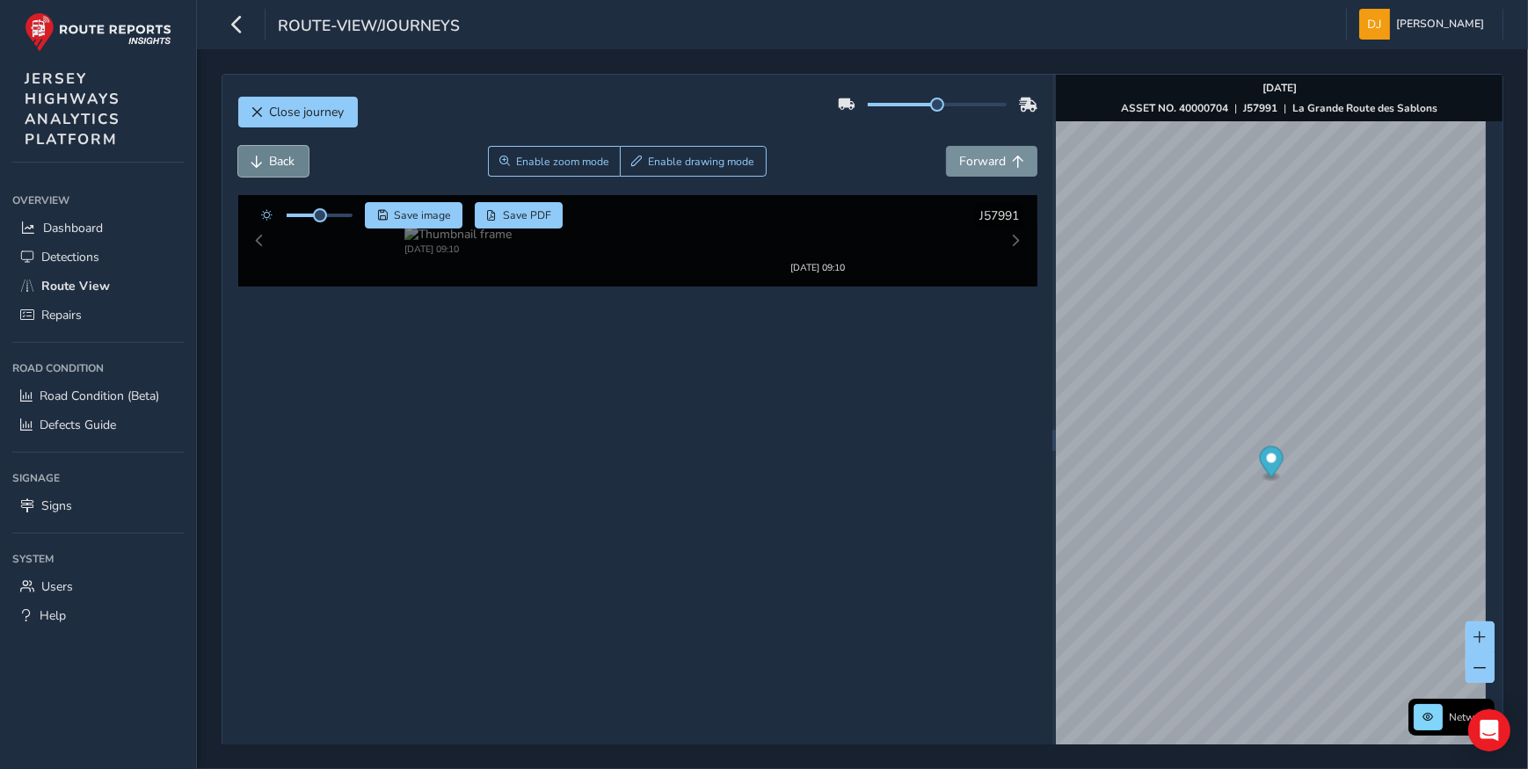
click at [264, 160] on button "Back" at bounding box center [273, 161] width 70 height 31
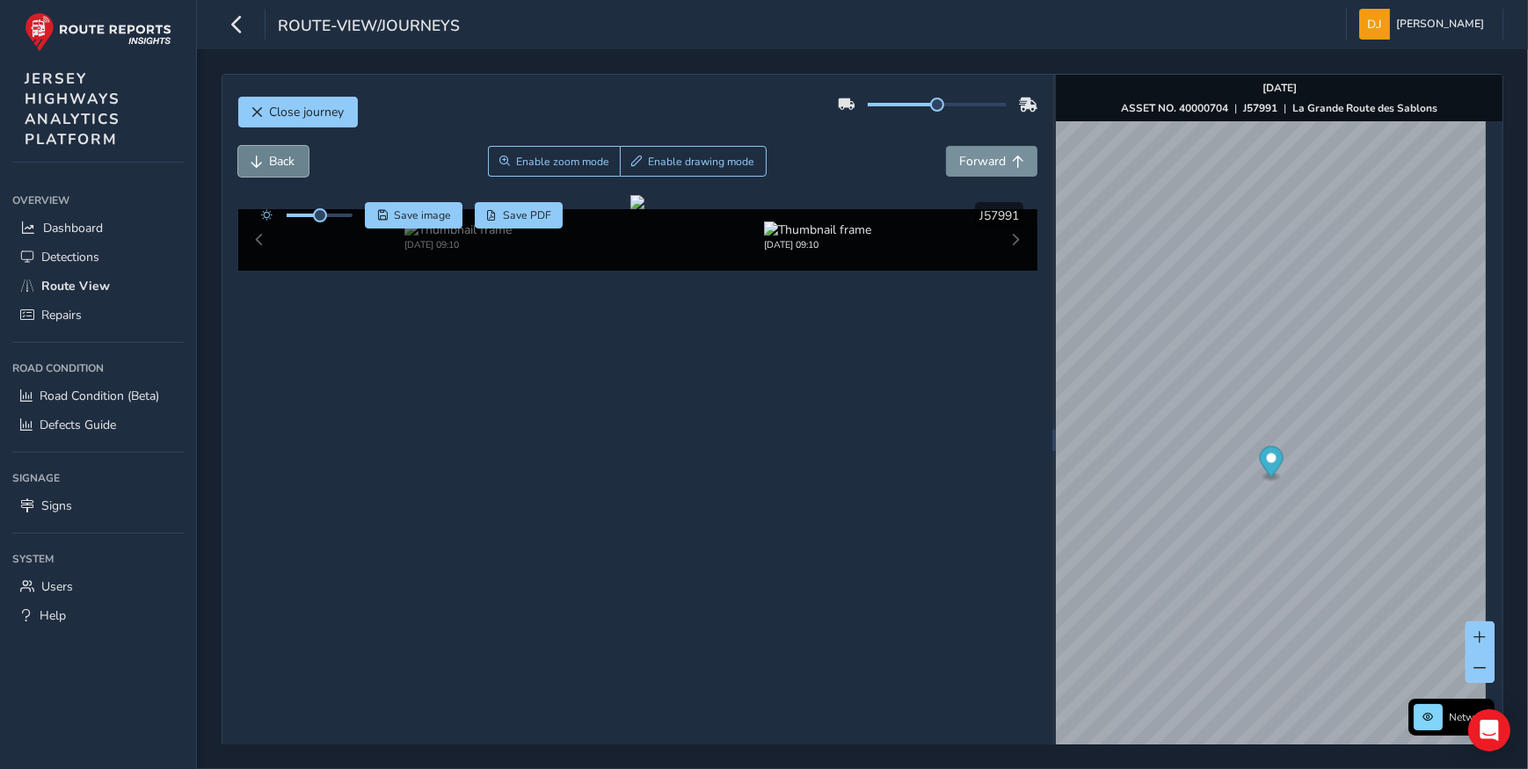
click at [264, 160] on button "Back" at bounding box center [273, 161] width 70 height 31
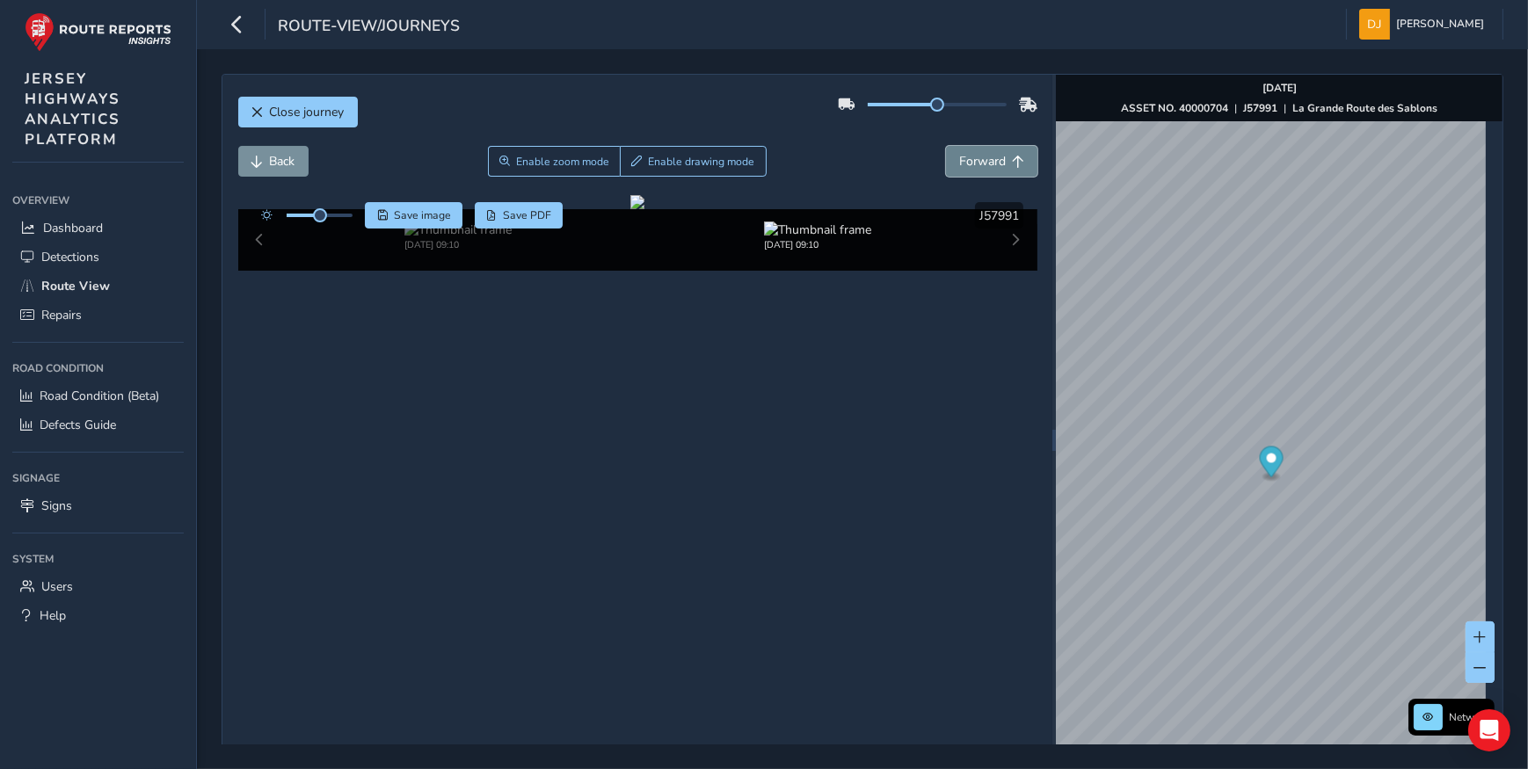
click at [985, 167] on span "Forward" at bounding box center [982, 161] width 47 height 17
click at [979, 167] on span "Forward" at bounding box center [982, 161] width 47 height 17
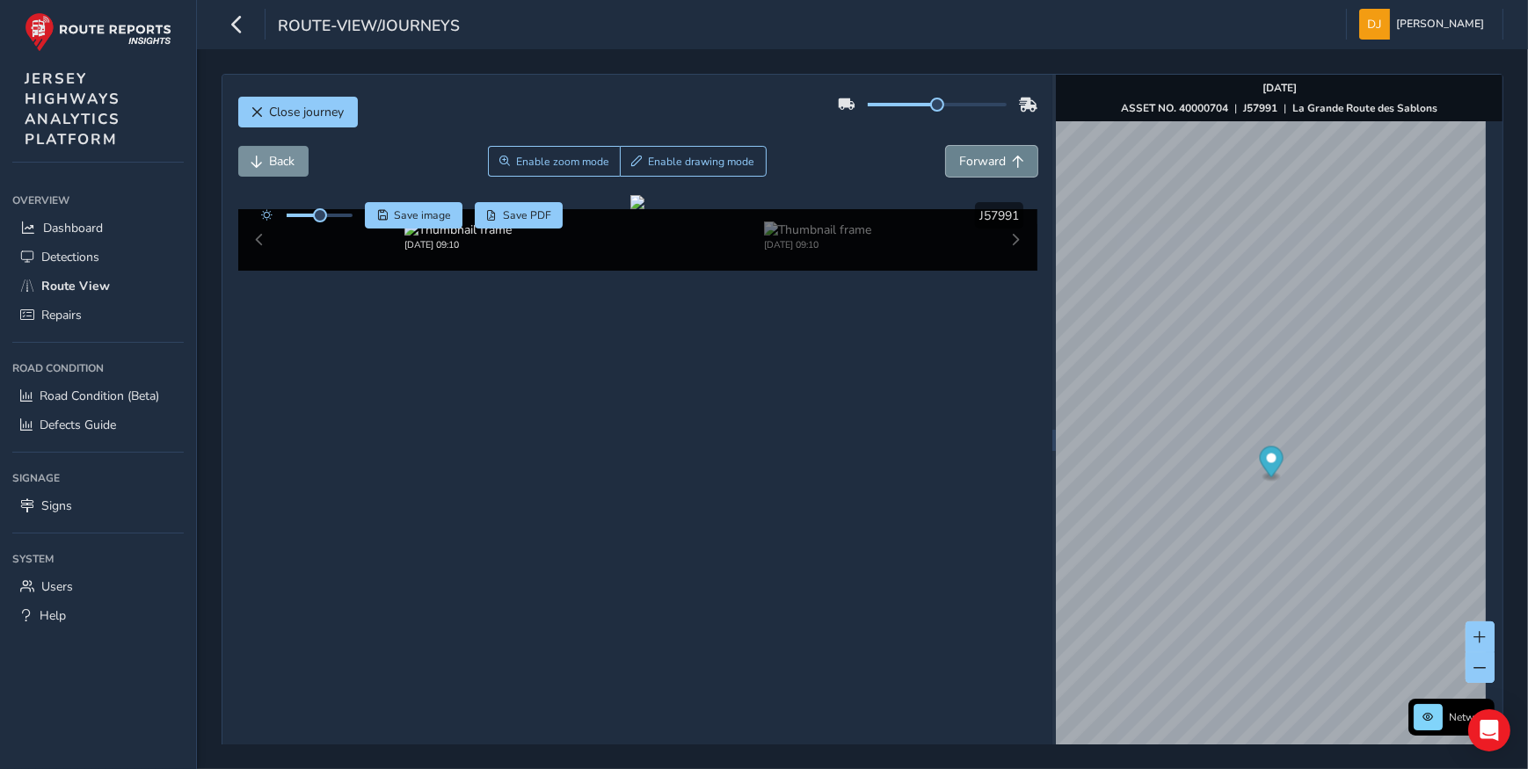
click at [977, 168] on span "Forward" at bounding box center [982, 161] width 47 height 17
click at [976, 167] on span "Forward" at bounding box center [982, 161] width 47 height 17
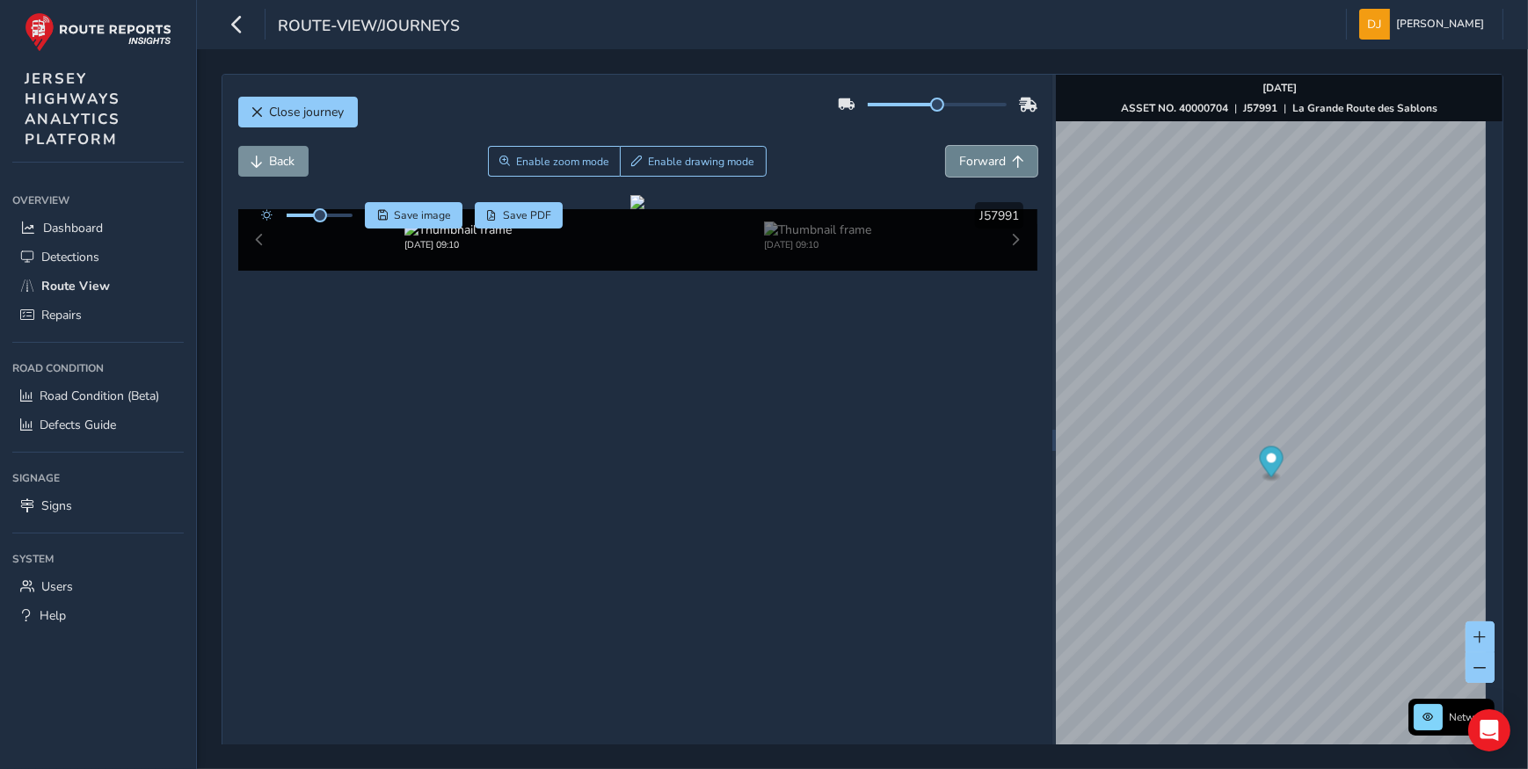
click at [976, 167] on span "Forward" at bounding box center [982, 161] width 47 height 17
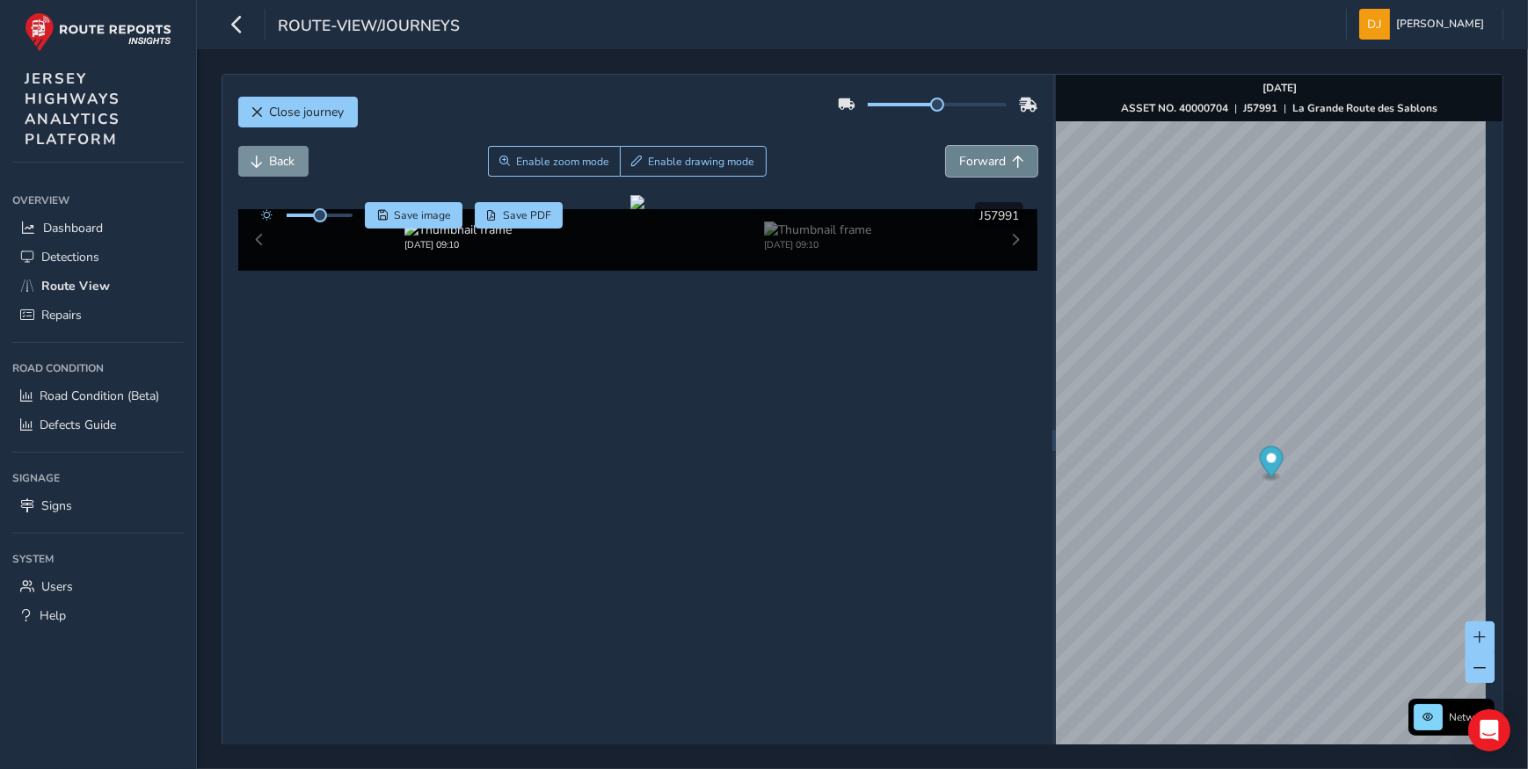
click at [976, 167] on span "Forward" at bounding box center [982, 161] width 47 height 17
click at [270, 159] on span "Back" at bounding box center [282, 161] width 25 height 17
click at [276, 163] on span "Back" at bounding box center [282, 161] width 25 height 17
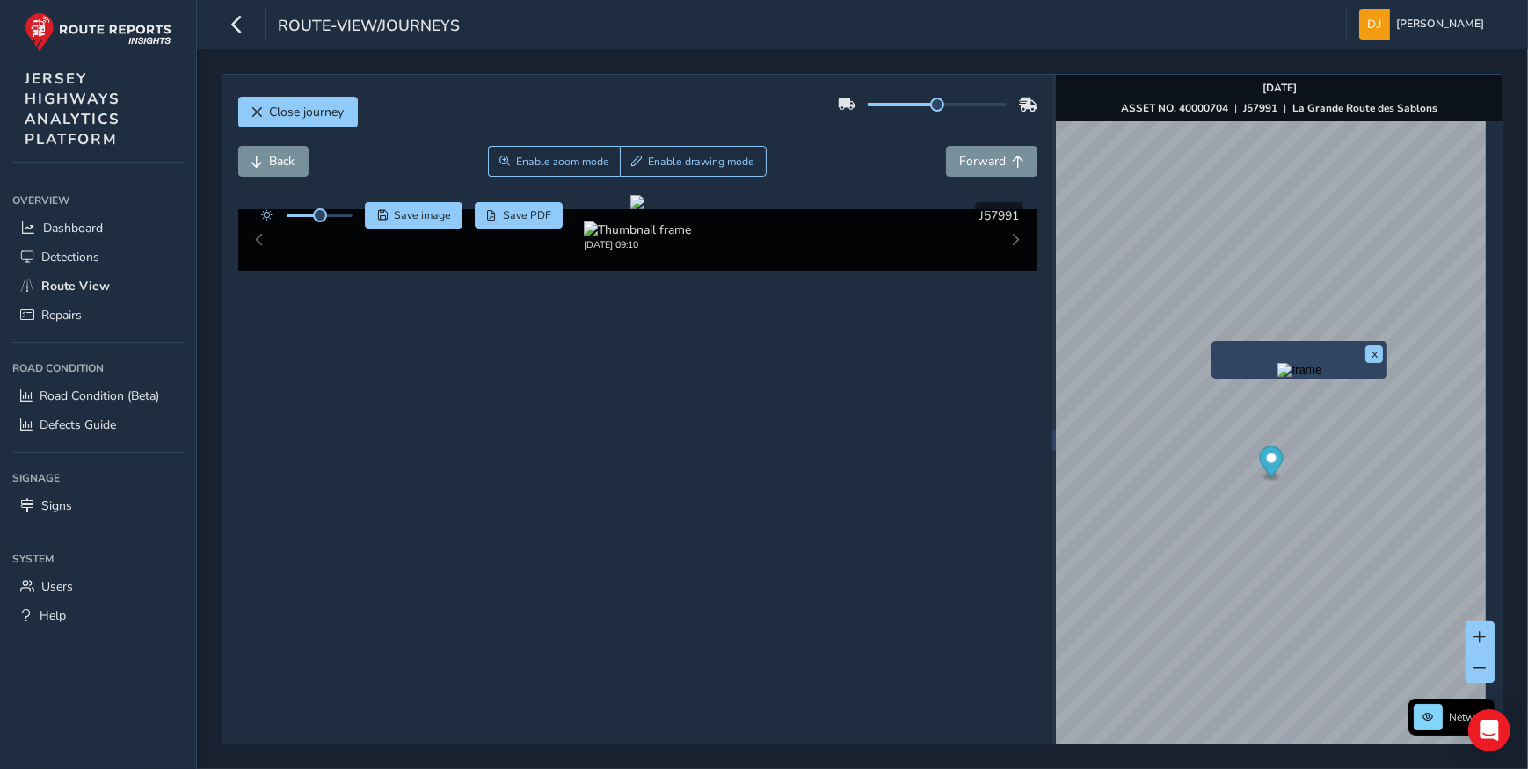
scroll to position [62, 0]
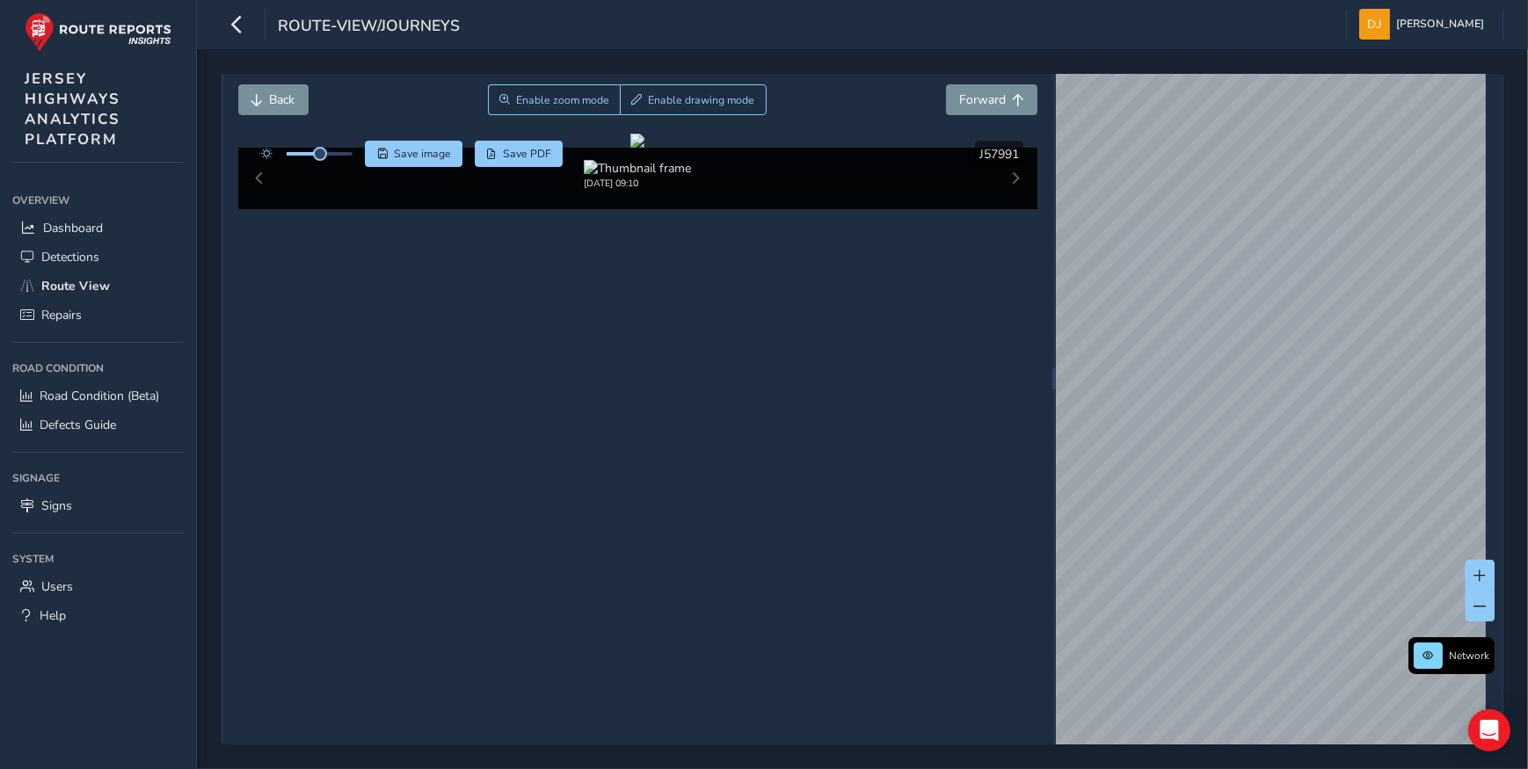
click at [1520, 425] on div "Close journey Back Enable zoom mode Enable drawing mode Forward Click and Drag …" at bounding box center [862, 409] width 1331 height 720
click at [279, 102] on span "Back" at bounding box center [282, 99] width 25 height 17
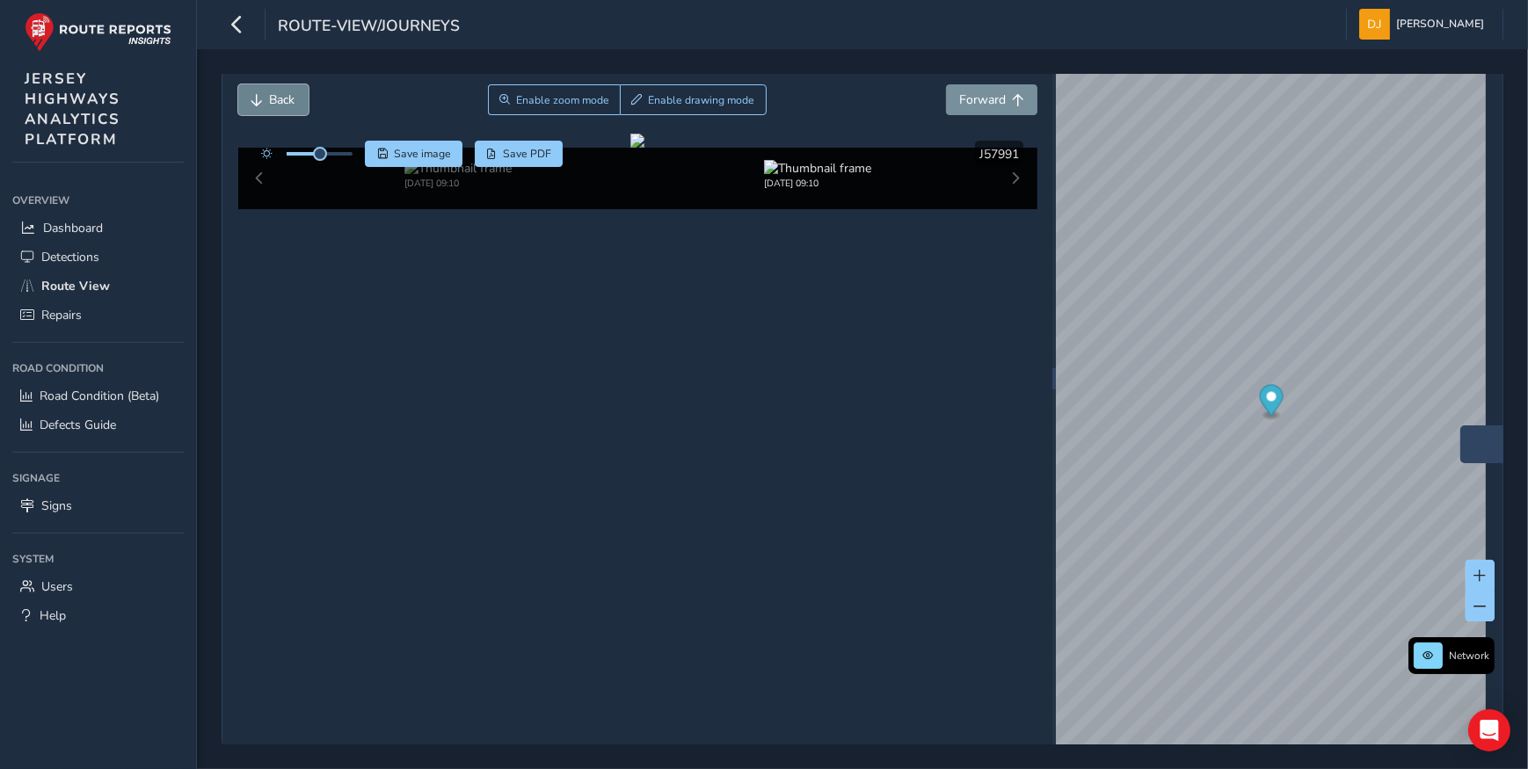
click at [279, 102] on span "Back" at bounding box center [282, 99] width 25 height 17
click at [974, 93] on span "Forward" at bounding box center [982, 99] width 47 height 17
